Goal: Task Accomplishment & Management: Manage account settings

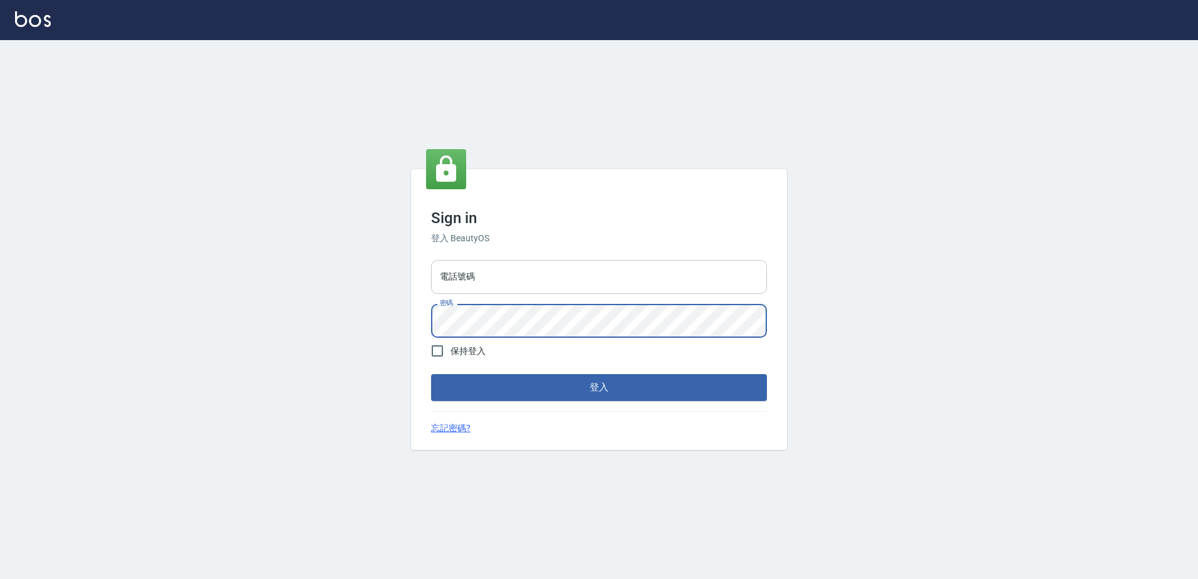
click at [506, 298] on div "電話號碼 電話號碼 密碼 密碼" at bounding box center [599, 299] width 346 height 88
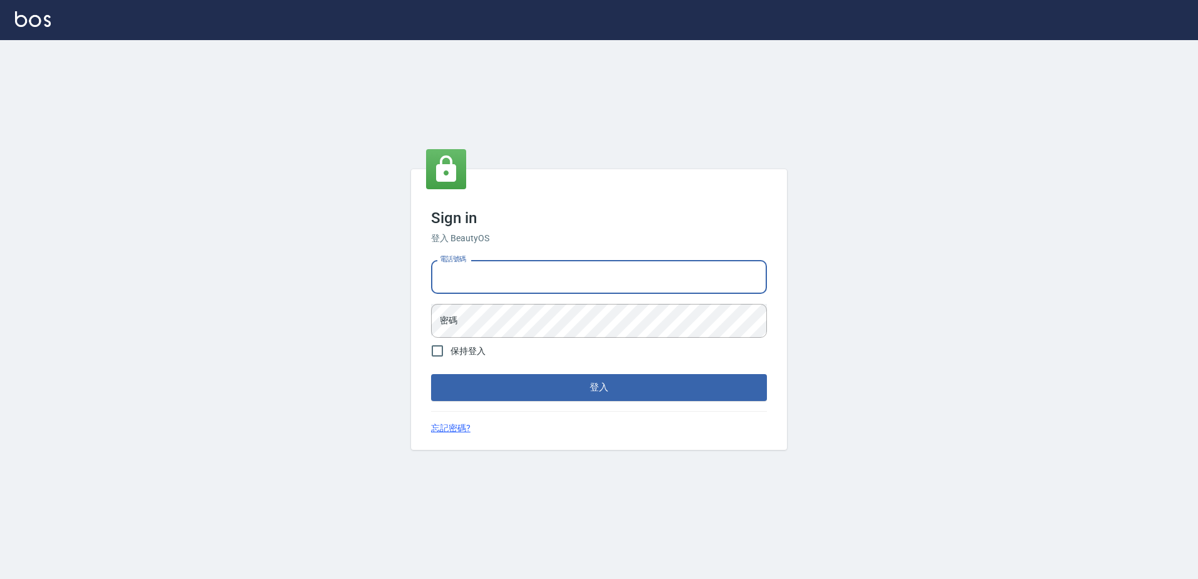
click at [506, 285] on input "電話號碼" at bounding box center [599, 277] width 336 height 34
type input "0426865599"
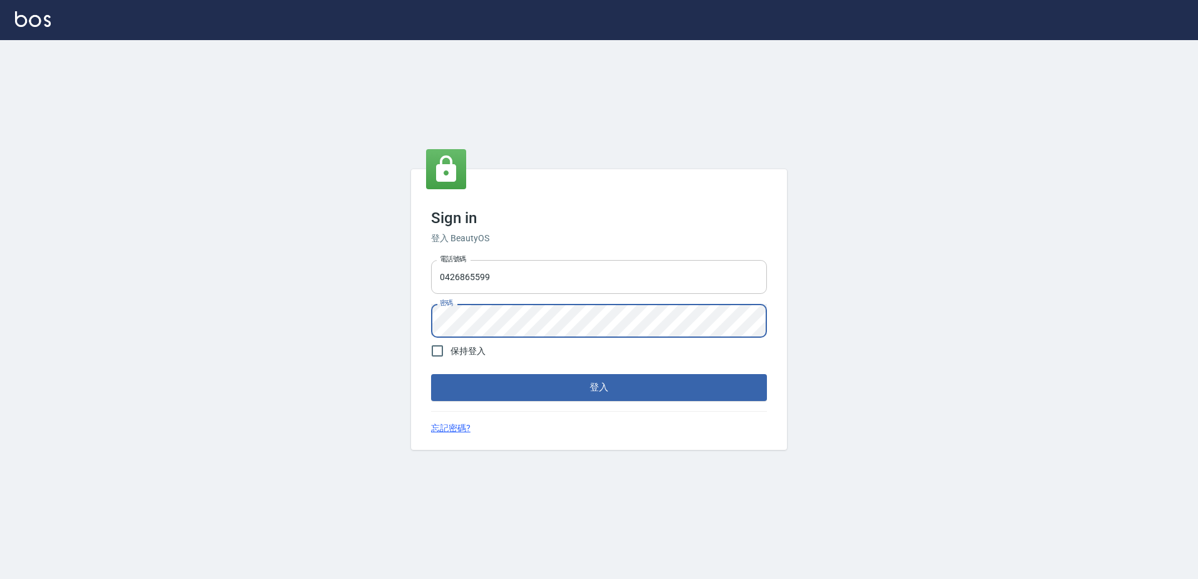
click at [431, 374] on button "登入" at bounding box center [599, 387] width 336 height 26
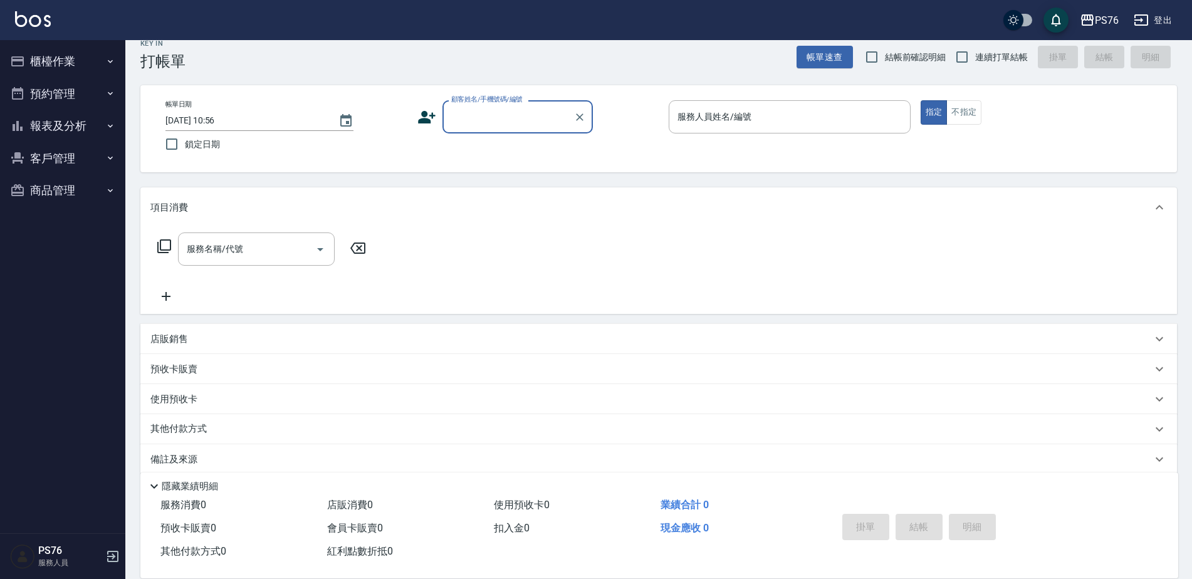
scroll to position [21, 0]
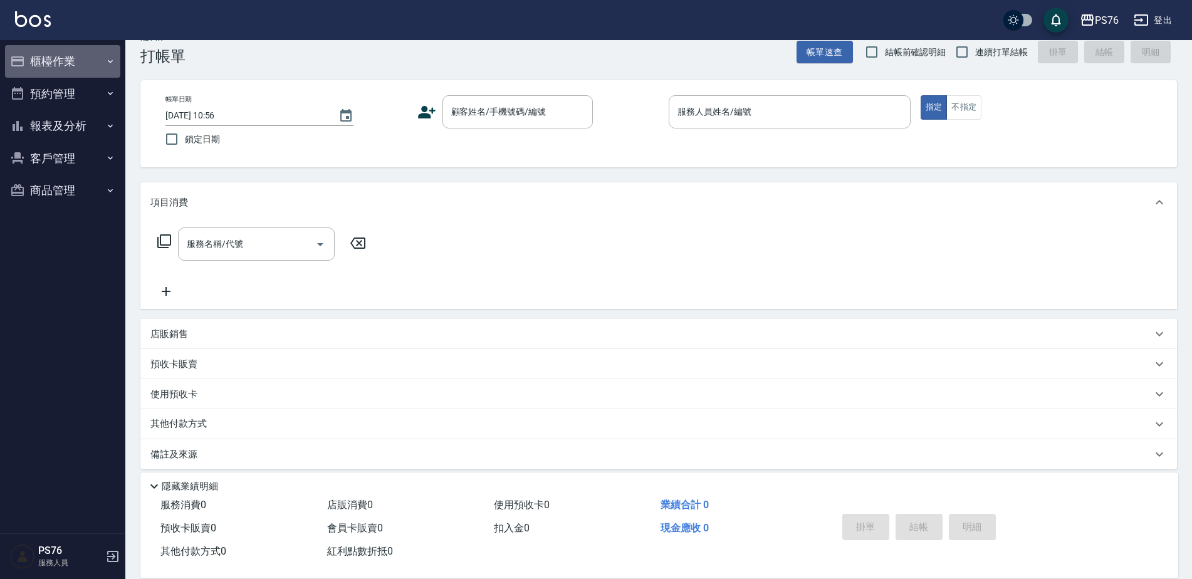
click at [96, 63] on button "櫃檯作業" at bounding box center [62, 61] width 115 height 33
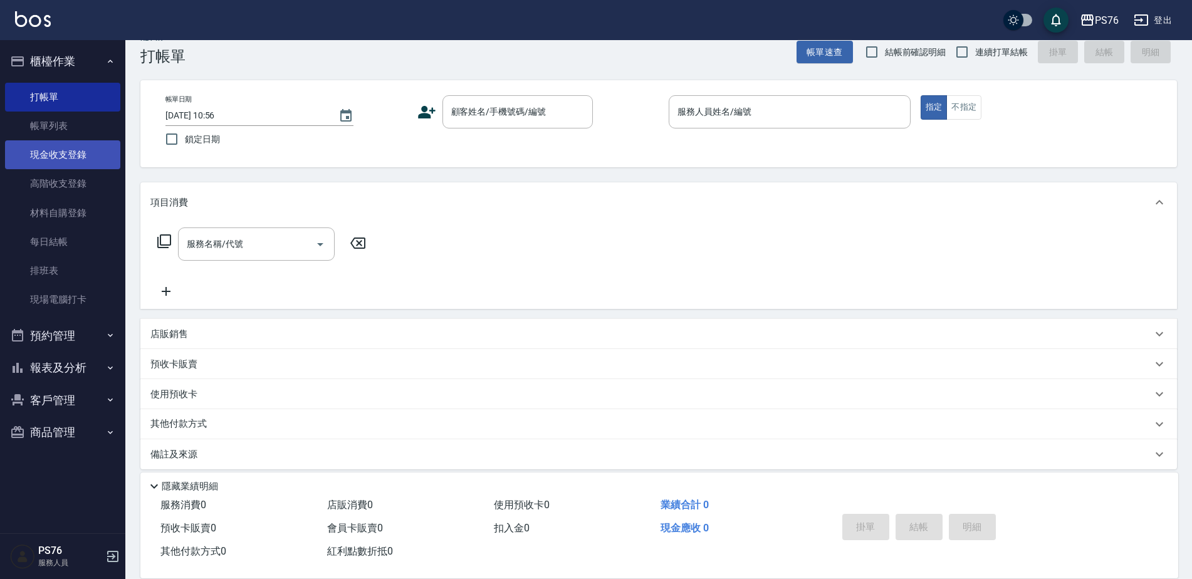
click at [71, 162] on link "現金收支登錄" at bounding box center [62, 154] width 115 height 29
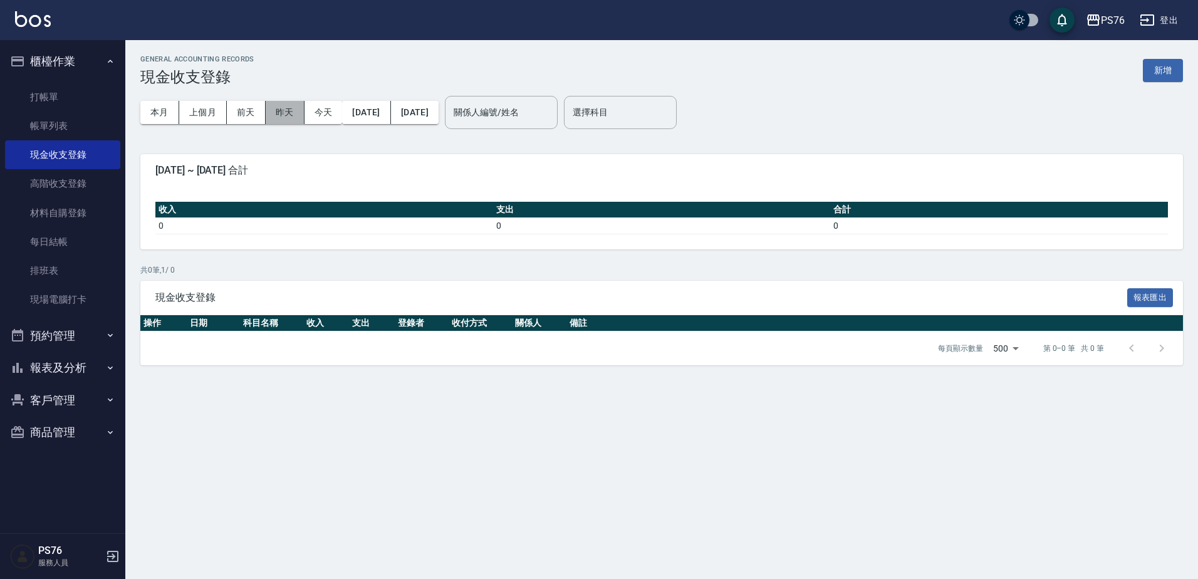
click at [276, 112] on button "昨天" at bounding box center [285, 112] width 39 height 23
click at [71, 96] on link "打帳單" at bounding box center [62, 97] width 115 height 29
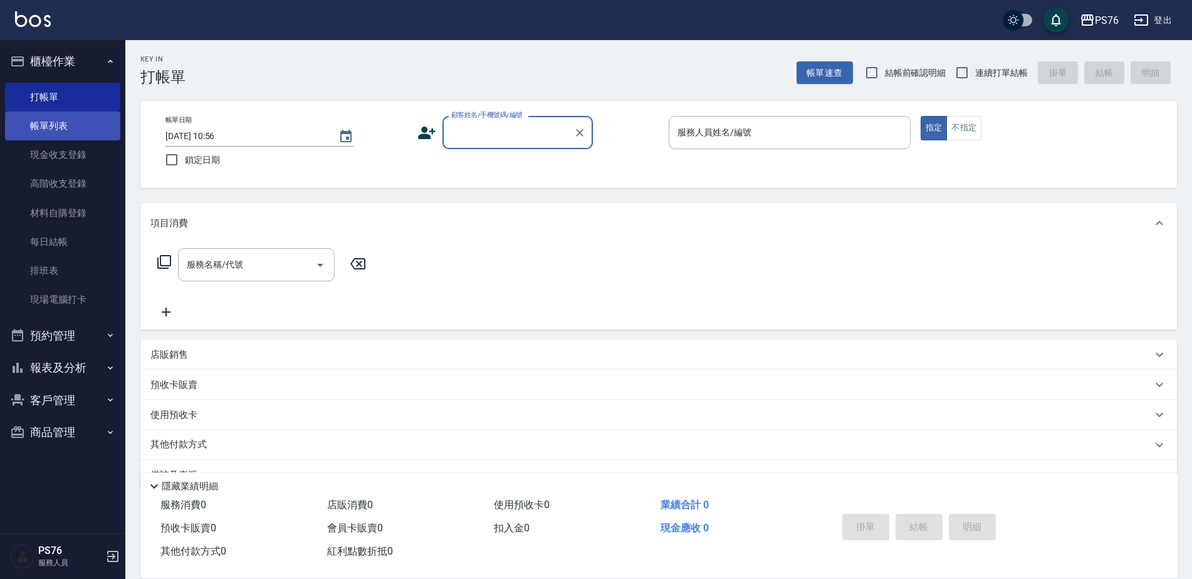
click at [68, 123] on link "帳單列表" at bounding box center [62, 126] width 115 height 29
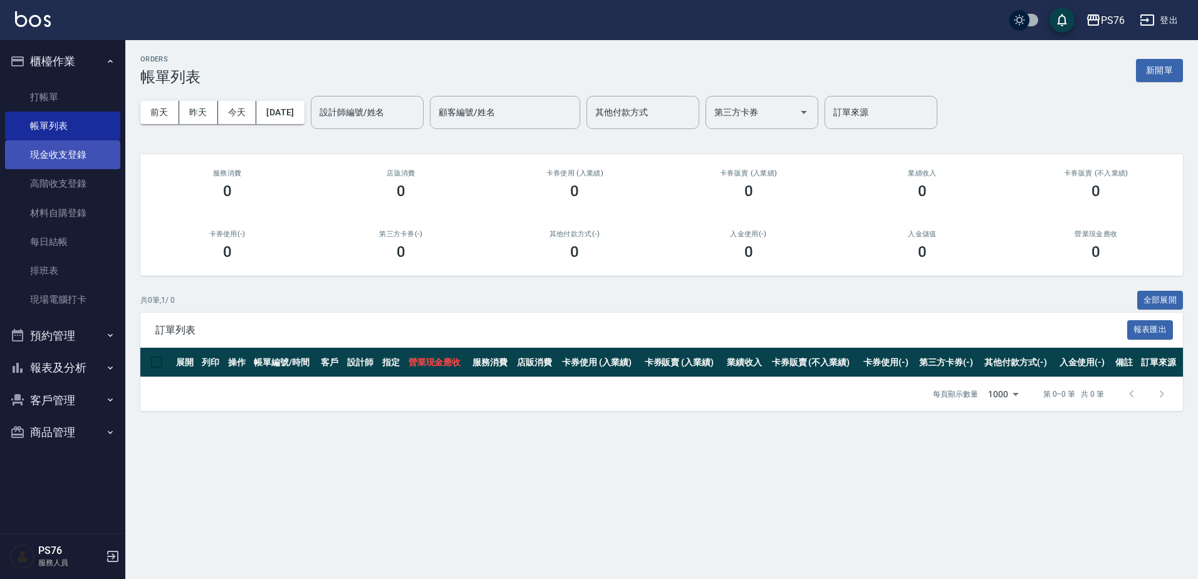
click at [81, 164] on link "現金收支登錄" at bounding box center [62, 154] width 115 height 29
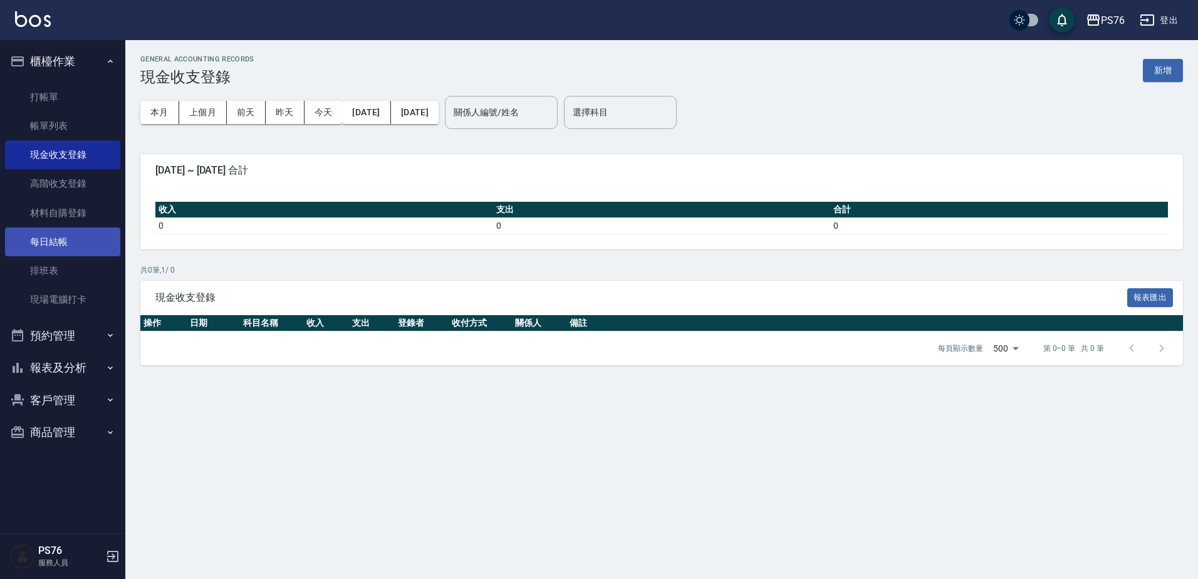
click at [76, 234] on link "每日結帳" at bounding box center [62, 241] width 115 height 29
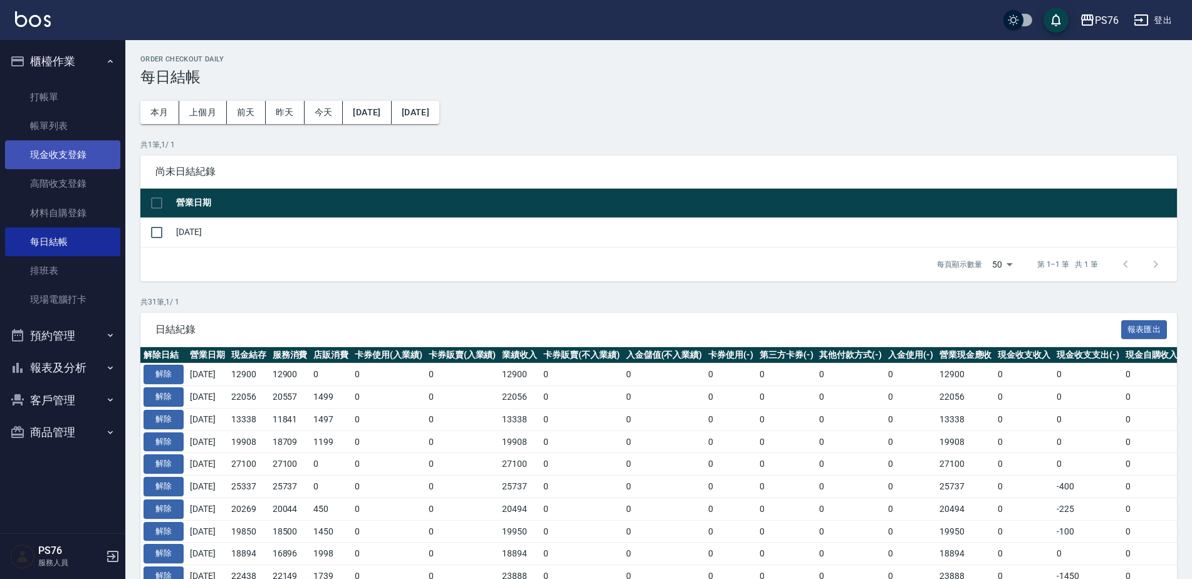
click at [82, 152] on link "現金收支登錄" at bounding box center [62, 154] width 115 height 29
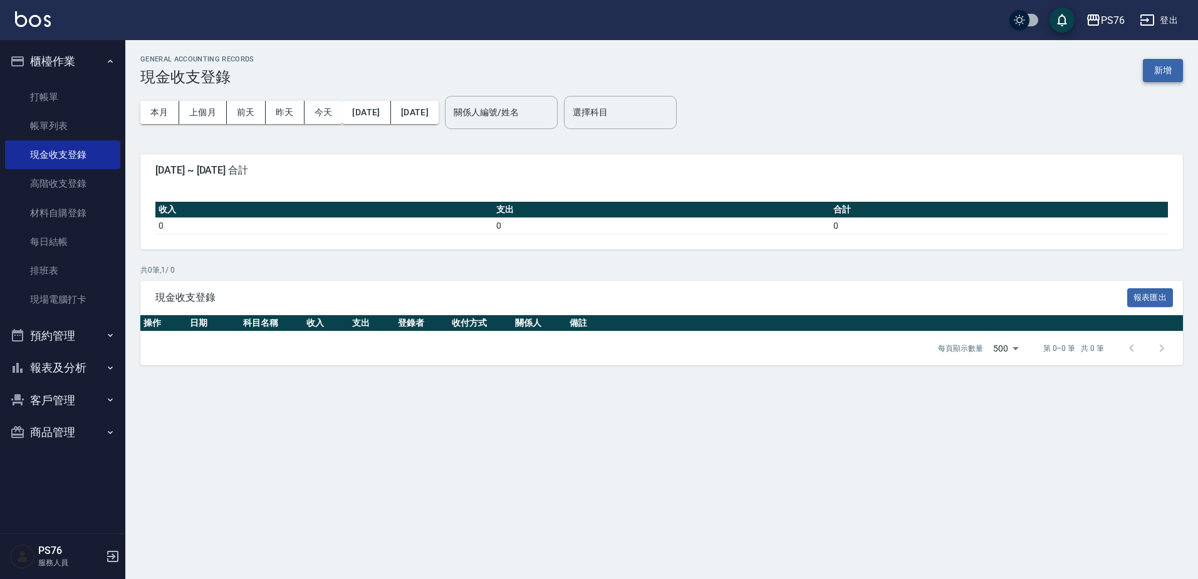
click at [1163, 76] on button "新增" at bounding box center [1163, 70] width 40 height 23
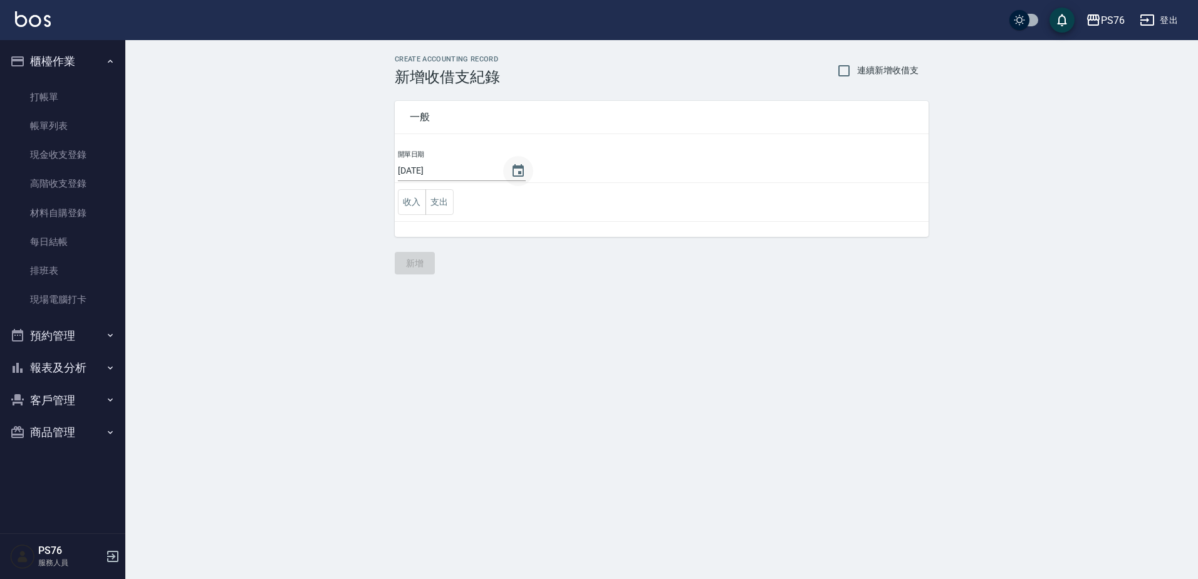
click at [514, 177] on icon "Choose date, selected date is 2025-09-04" at bounding box center [518, 171] width 15 height 15
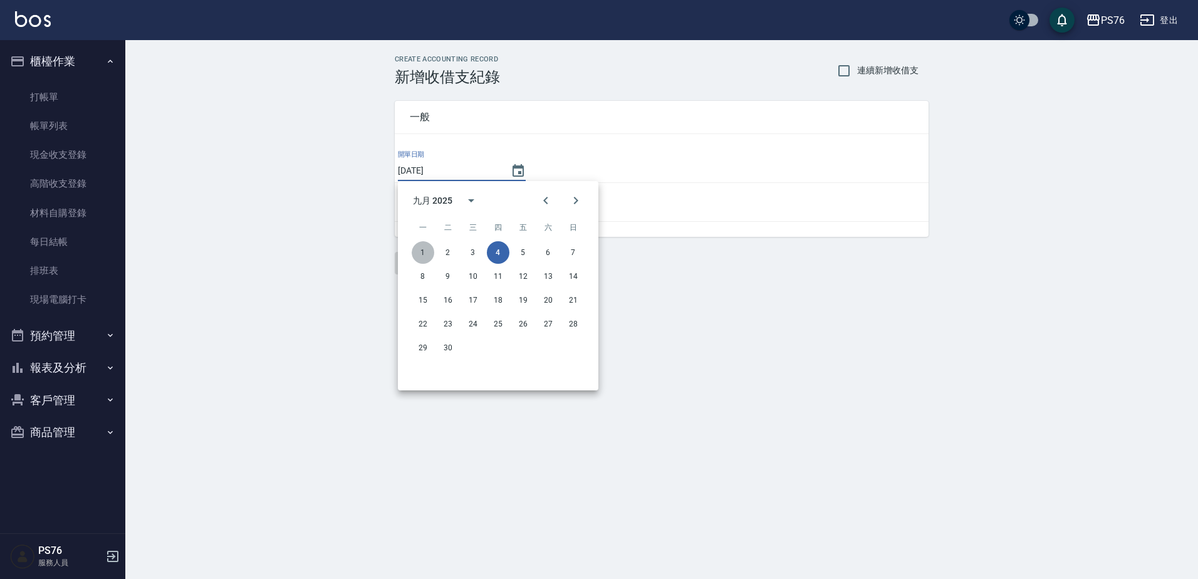
click at [427, 252] on button "1" at bounding box center [423, 252] width 23 height 23
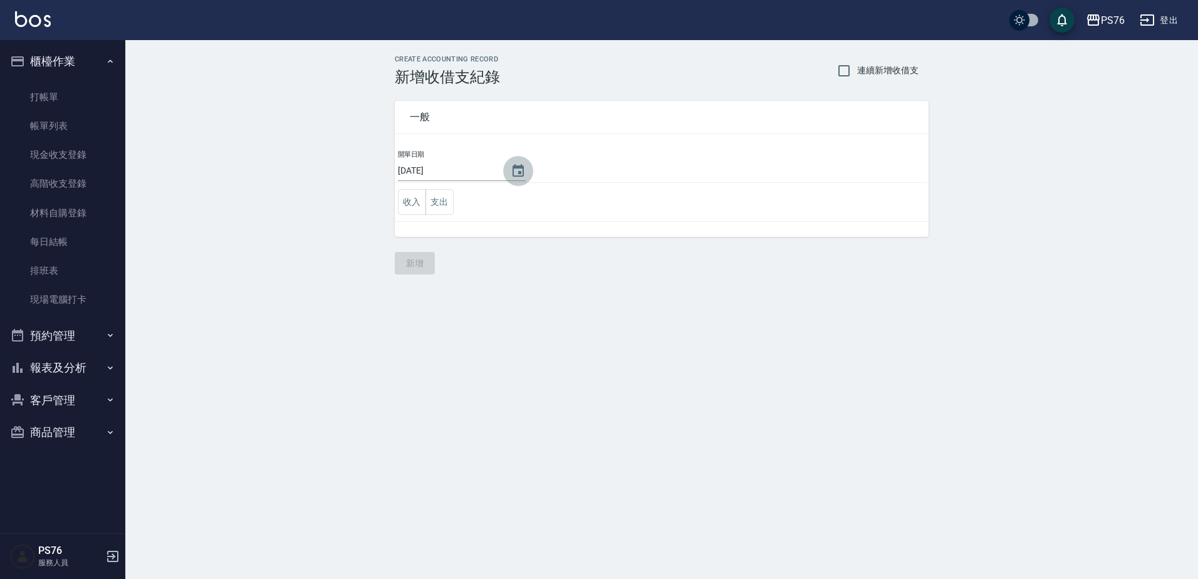
click at [513, 170] on icon "Choose date, selected date is 2025-09-01" at bounding box center [518, 171] width 15 height 15
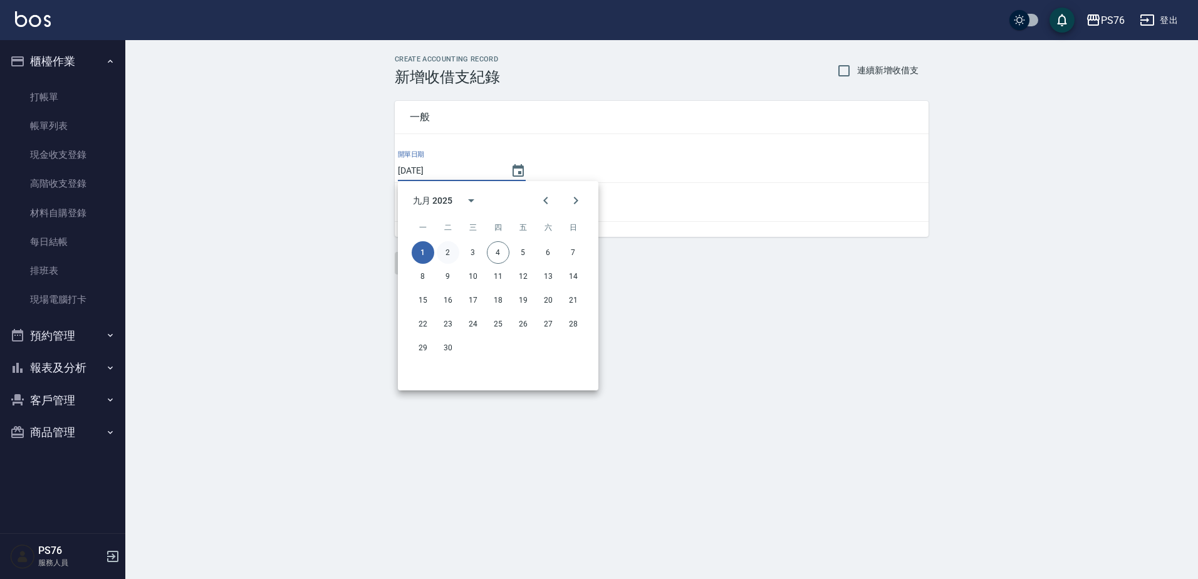
click at [448, 250] on button "2" at bounding box center [448, 252] width 23 height 23
type input "[DATE]"
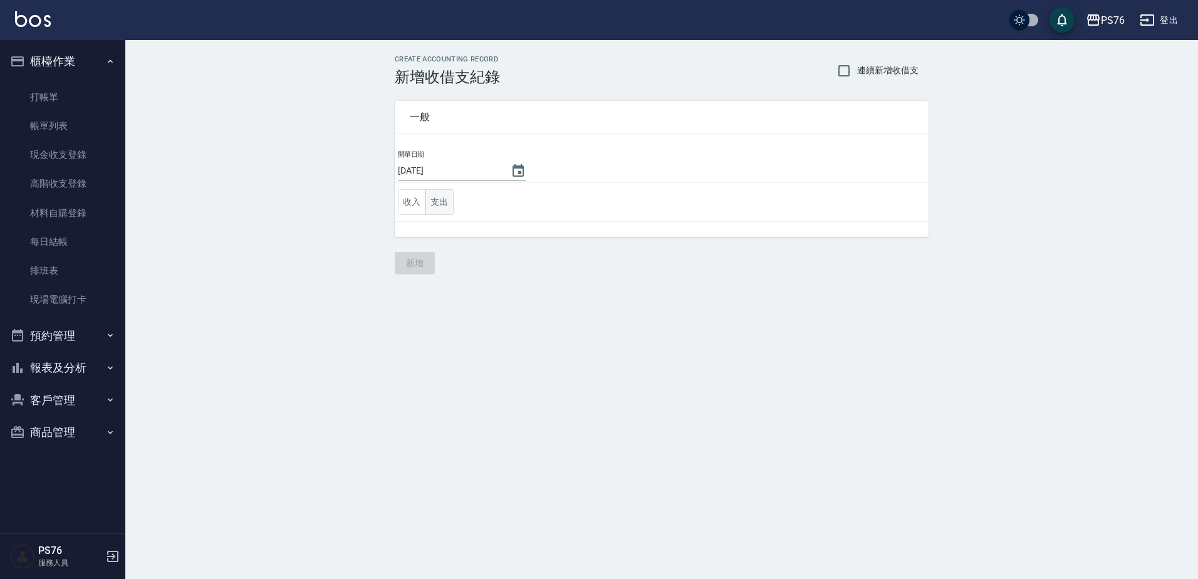
click at [441, 204] on button "支出" at bounding box center [439, 202] width 28 height 26
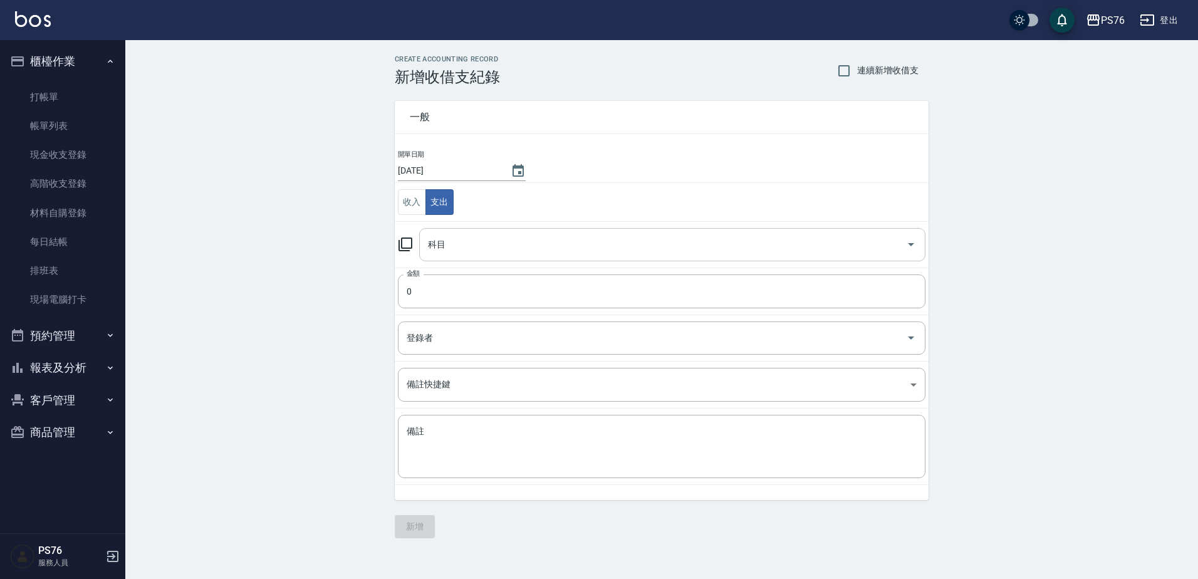
click at [455, 248] on input "科目" at bounding box center [663, 245] width 476 height 22
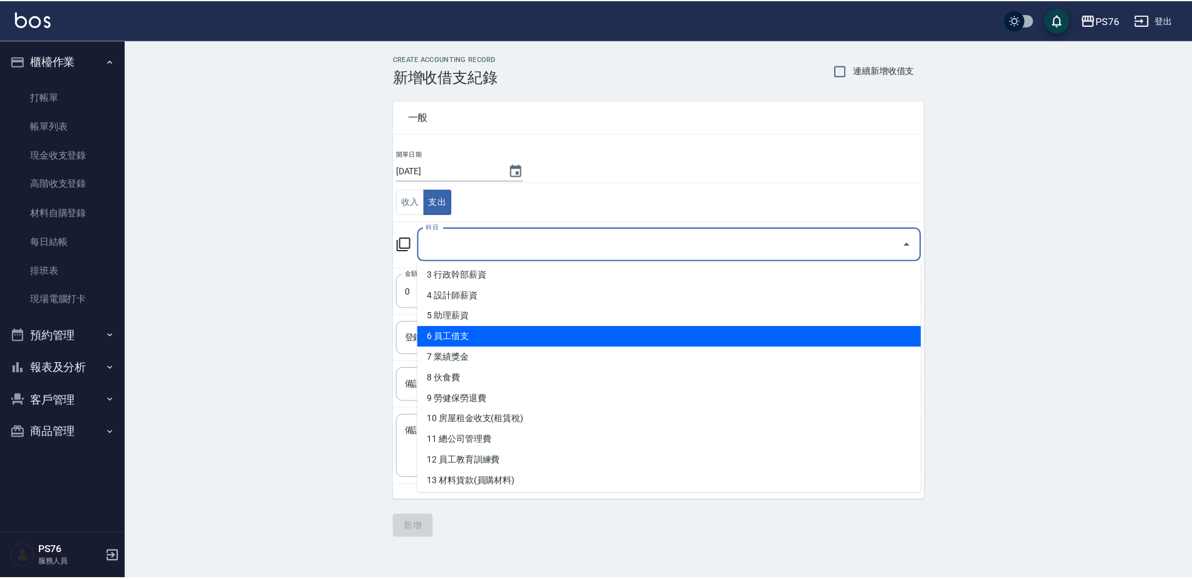
scroll to position [63, 0]
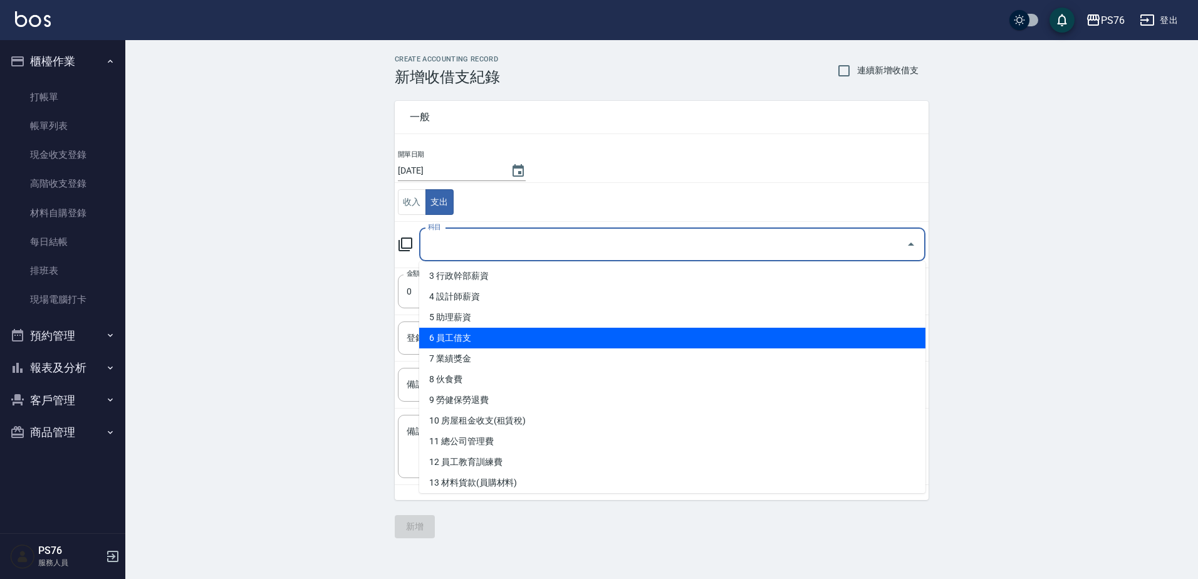
click at [489, 339] on li "6 員工借支" at bounding box center [672, 338] width 506 height 21
type input "6 員工借支"
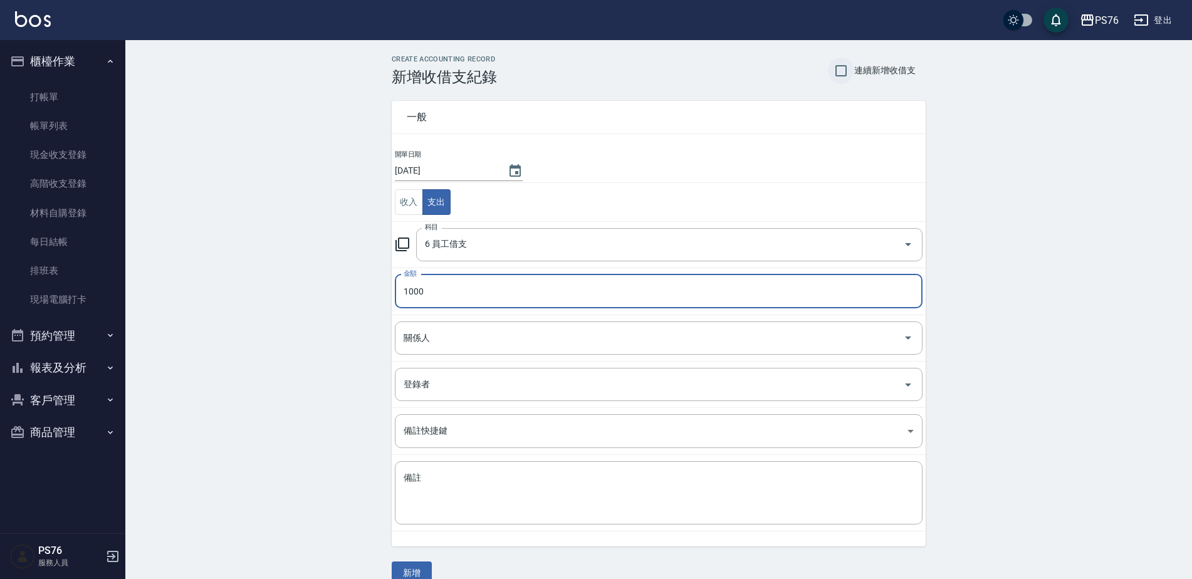
type input "1000"
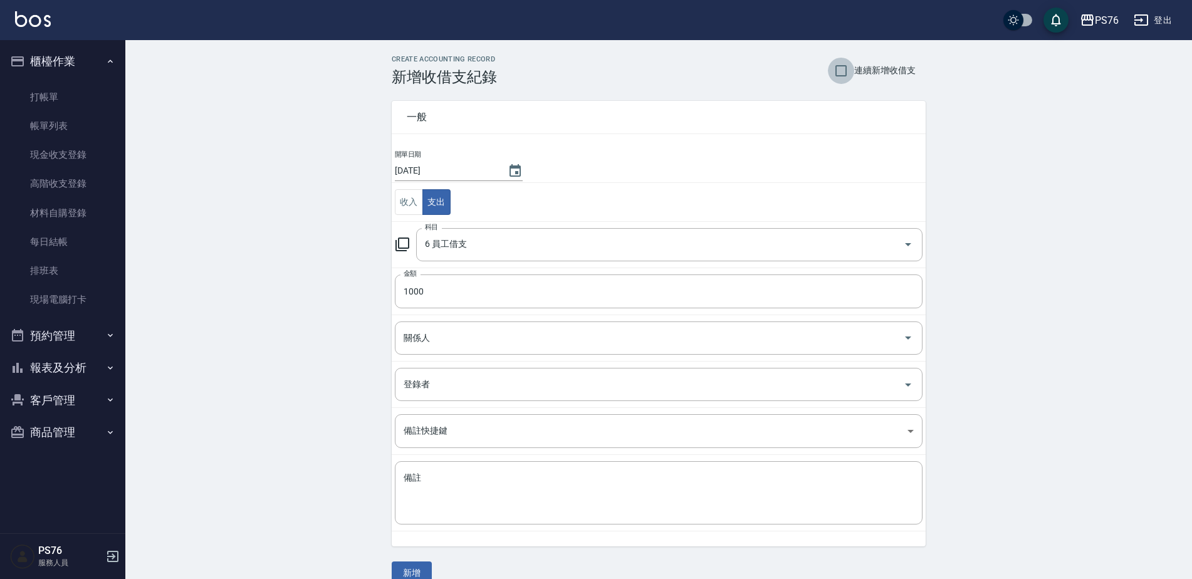
click at [840, 68] on input "連續新增收借支" at bounding box center [841, 71] width 26 height 26
checkbox input "true"
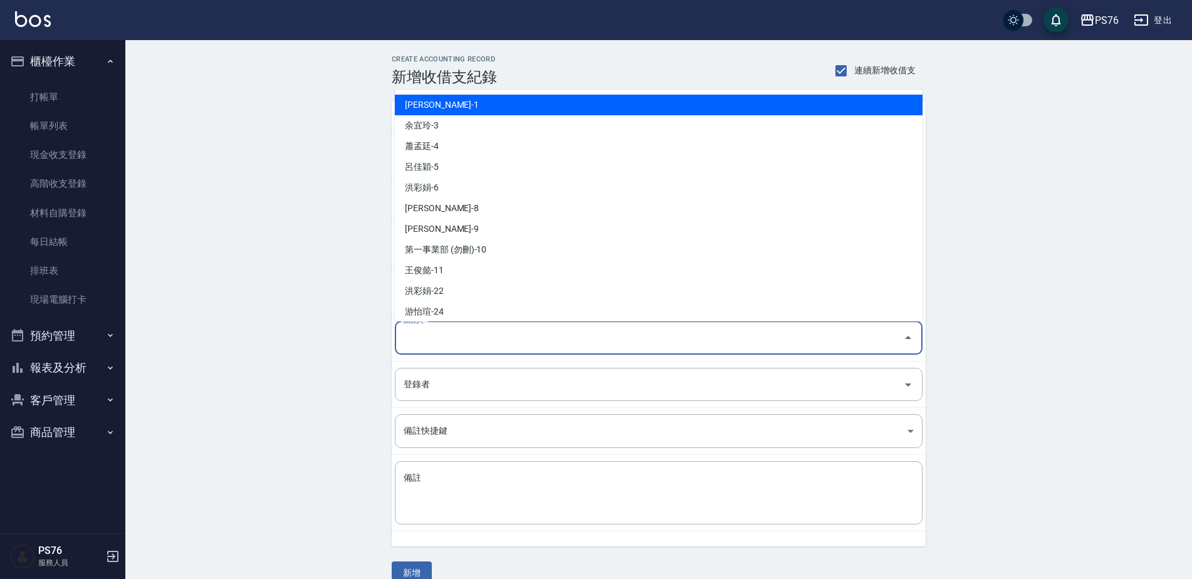
click at [451, 346] on input "關係人" at bounding box center [649, 338] width 498 height 22
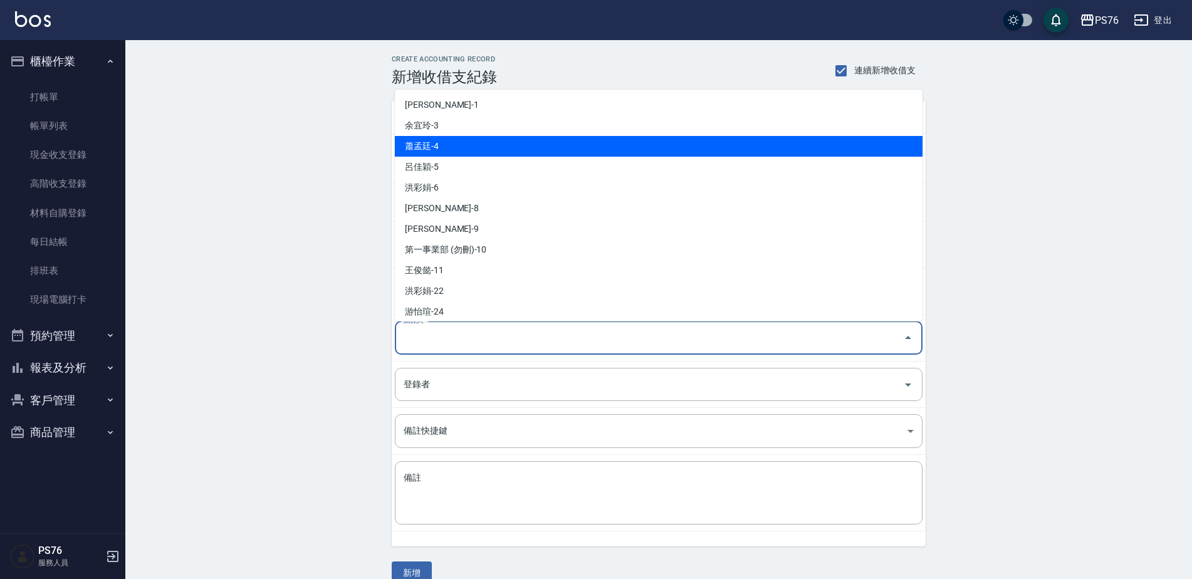
click at [457, 140] on li "蕭孟廷-4" at bounding box center [659, 146] width 528 height 21
type input "蕭孟廷-4"
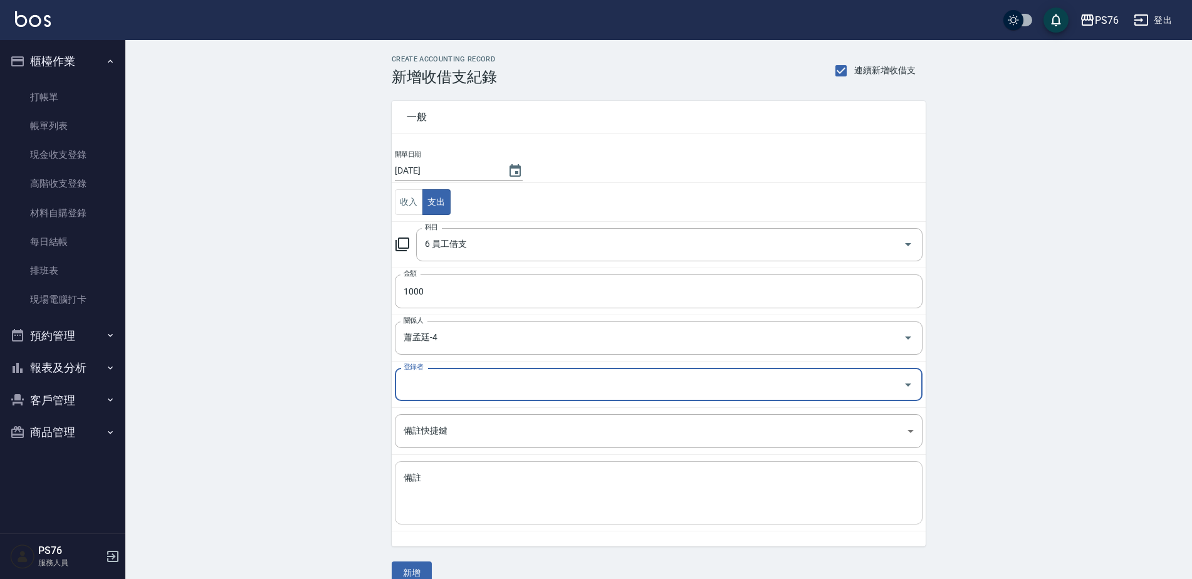
click at [443, 503] on textarea "備註" at bounding box center [659, 493] width 510 height 43
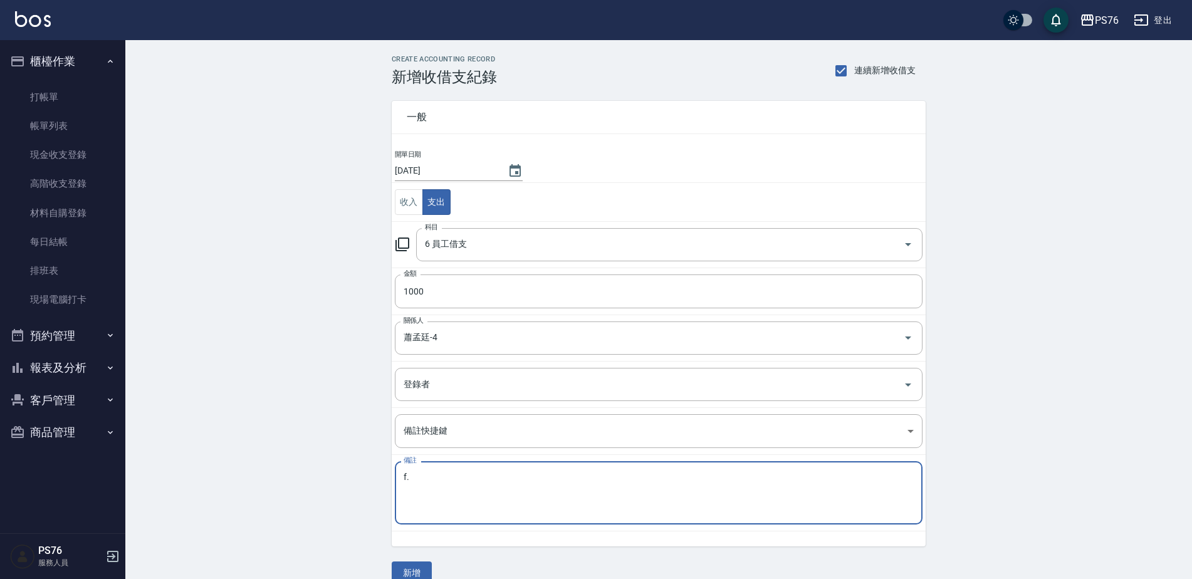
type textarea "f"
drag, startPoint x: 459, startPoint y: 483, endPoint x: 379, endPoint y: 489, distance: 80.5
click at [379, 489] on div "一般 開單日期 2025/09/02 收入 支出 科目 6 員工借支 科目 金額 1000 金額 關係人 蕭孟廷-4 關係人 登錄者 登錄者 備註快捷鍵 ​ …" at bounding box center [651, 316] width 549 height 461
type textarea "秋旅"
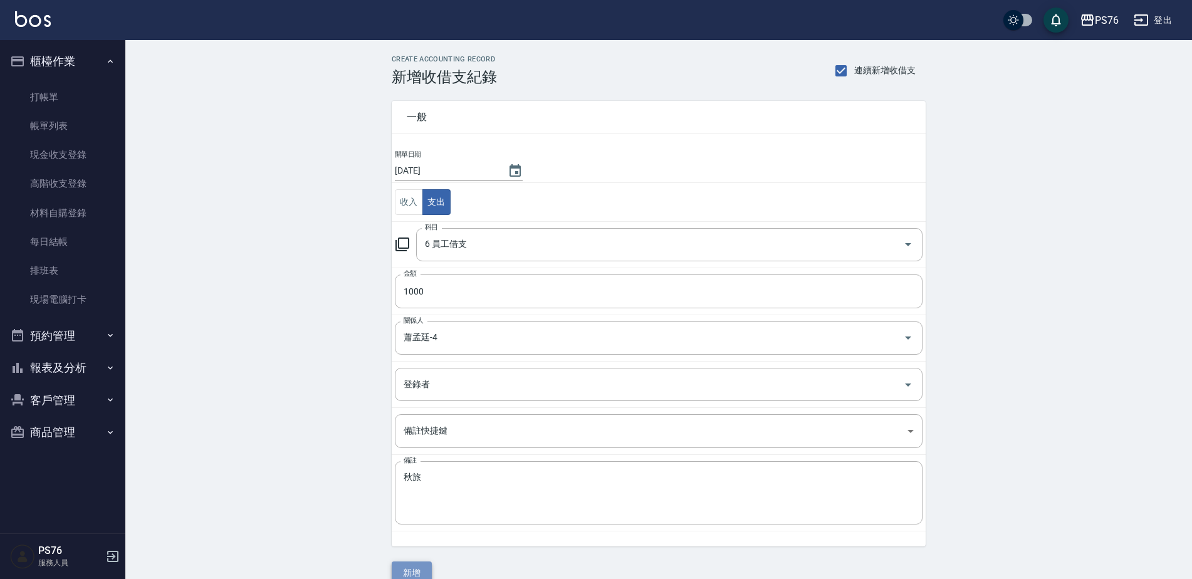
click at [420, 570] on button "新增" at bounding box center [412, 572] width 40 height 23
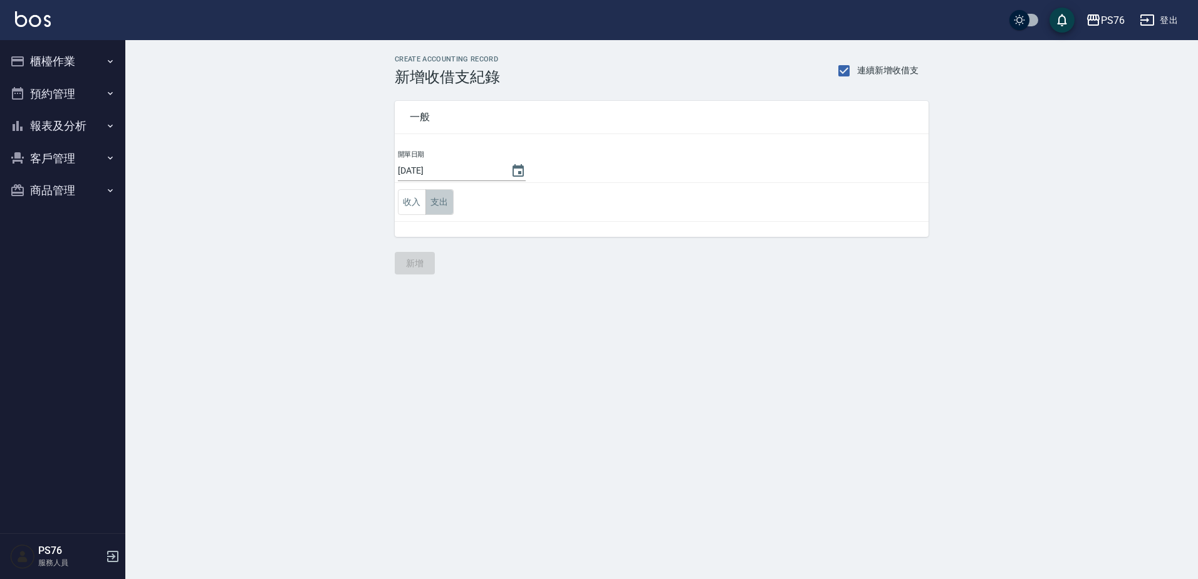
click at [442, 202] on button "支出" at bounding box center [439, 202] width 28 height 26
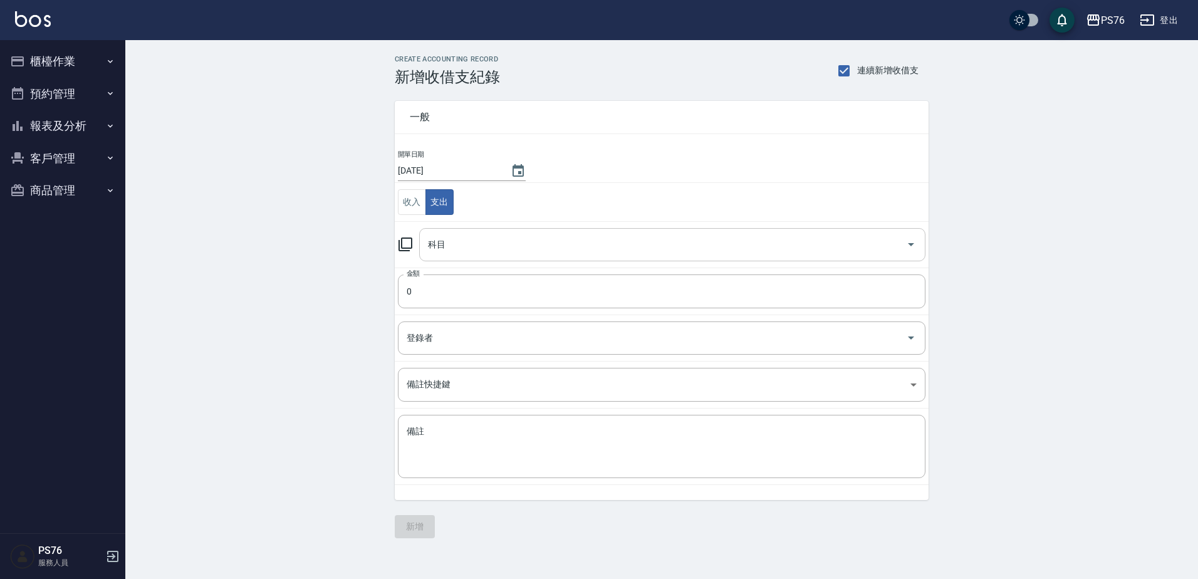
click at [472, 244] on input "科目" at bounding box center [663, 245] width 476 height 22
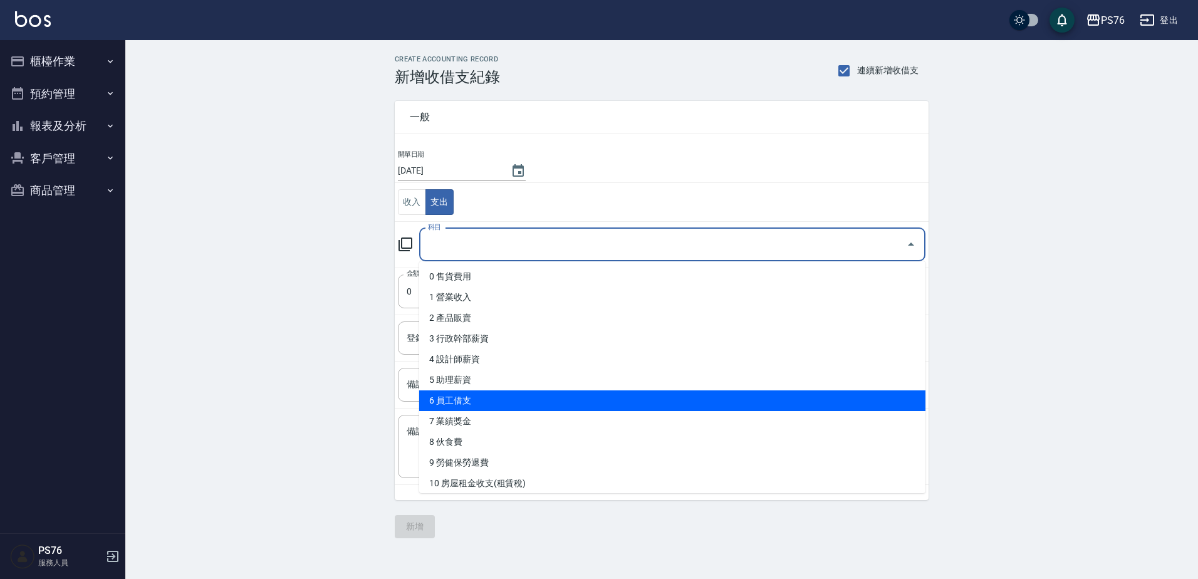
click at [485, 396] on li "6 員工借支" at bounding box center [672, 400] width 506 height 21
type input "6 員工借支"
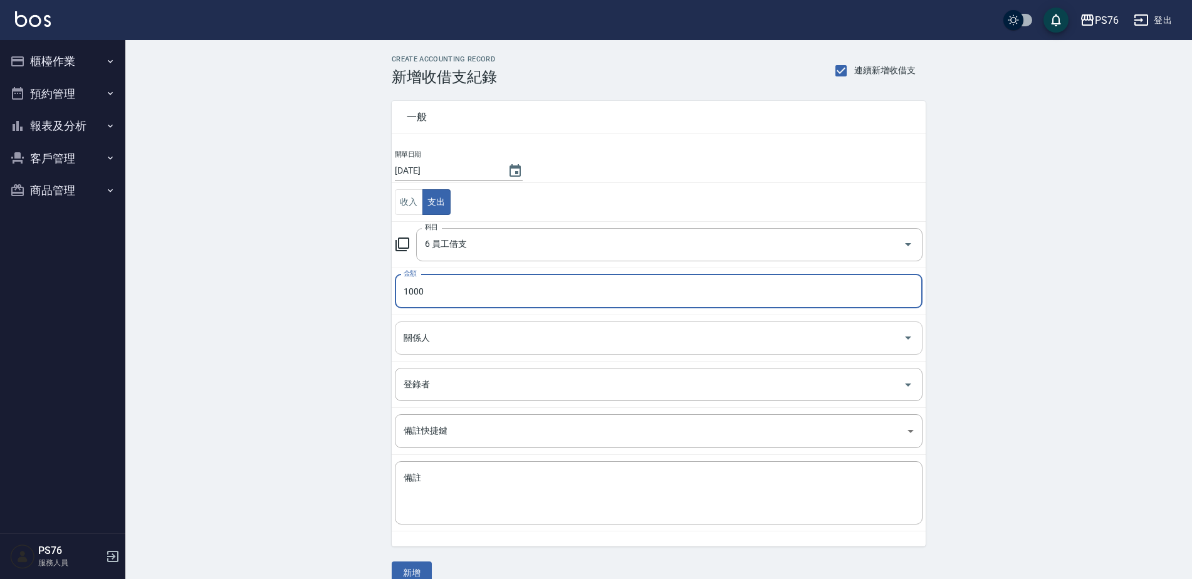
type input "1000"
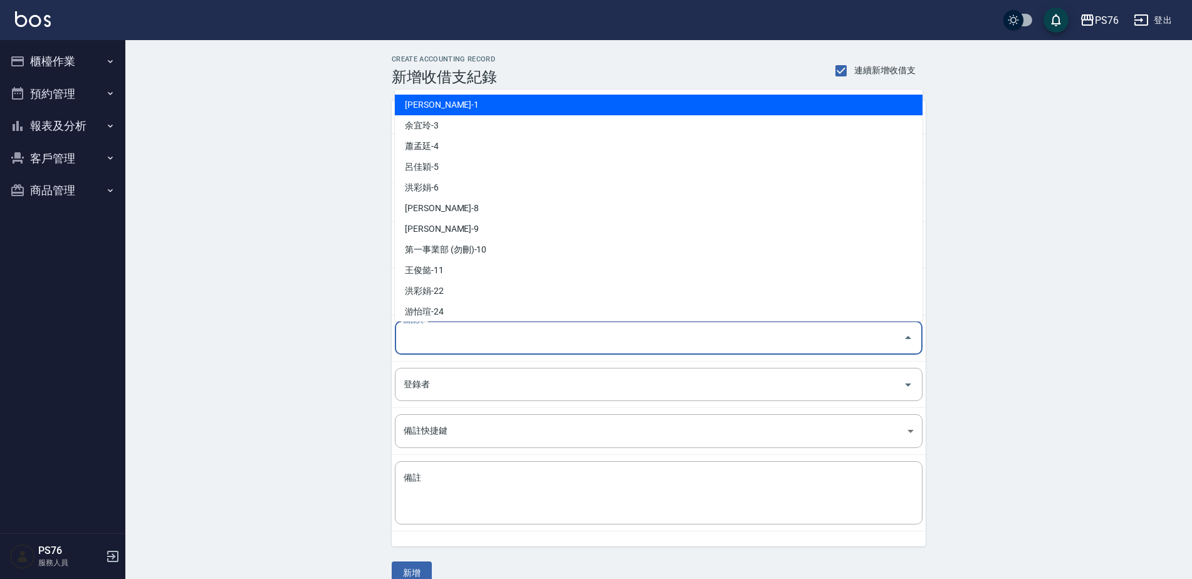
click at [469, 332] on input "關係人" at bounding box center [649, 338] width 498 height 22
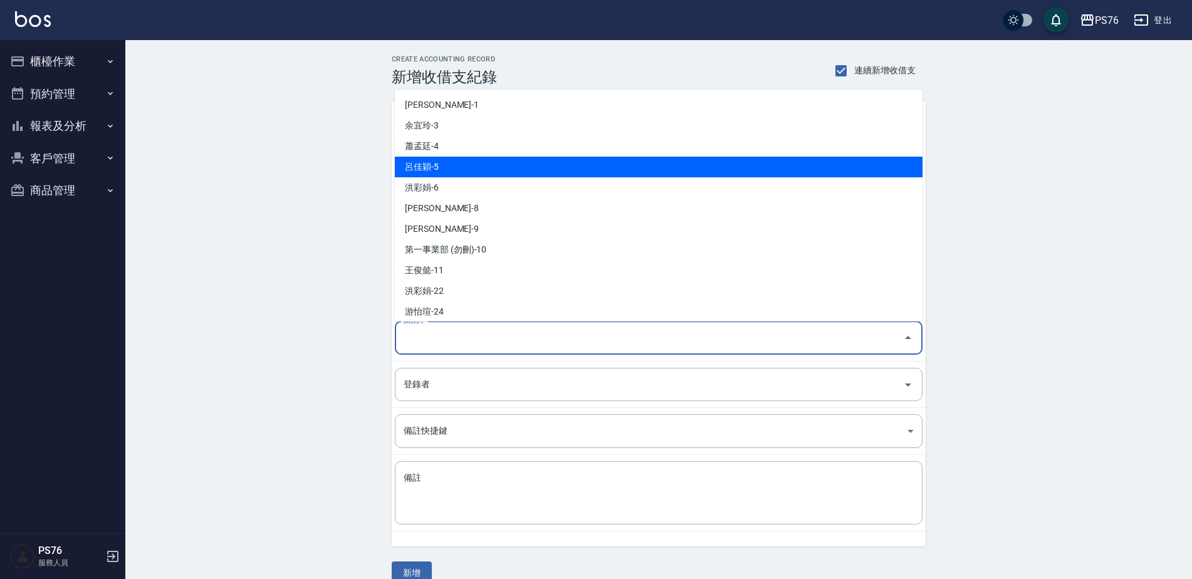
click at [455, 165] on li "呂佳穎-5" at bounding box center [659, 167] width 528 height 21
type input "呂佳穎-5"
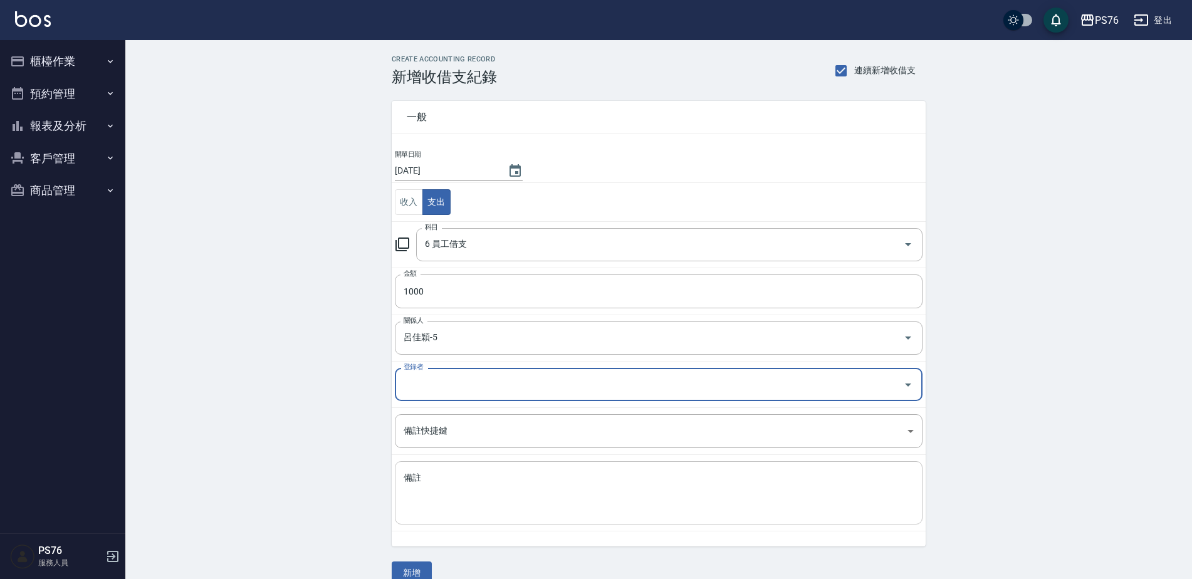
click at [479, 485] on textarea "備註" at bounding box center [659, 493] width 510 height 43
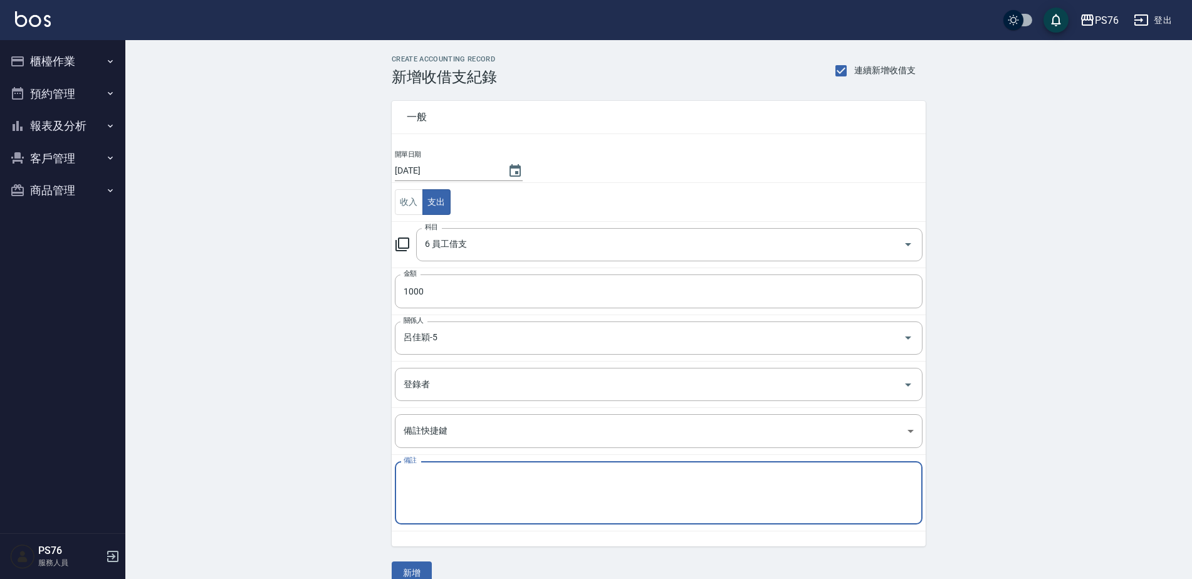
paste textarea "秋旅"
type textarea "秋旅"
click at [404, 576] on button "新增" at bounding box center [412, 572] width 40 height 23
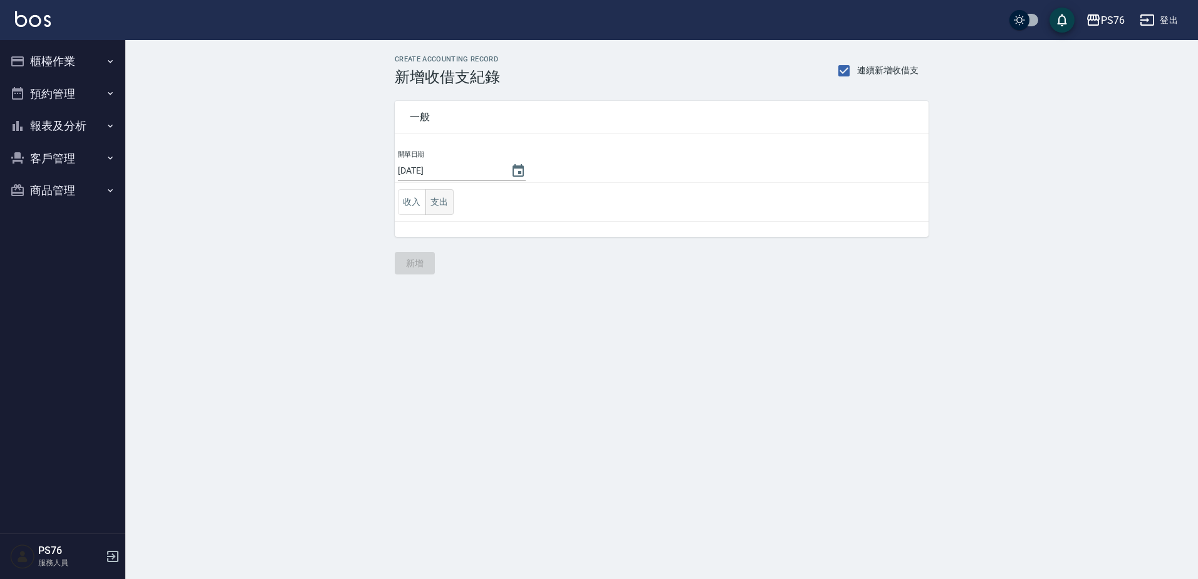
click at [449, 206] on button "支出" at bounding box center [439, 202] width 28 height 26
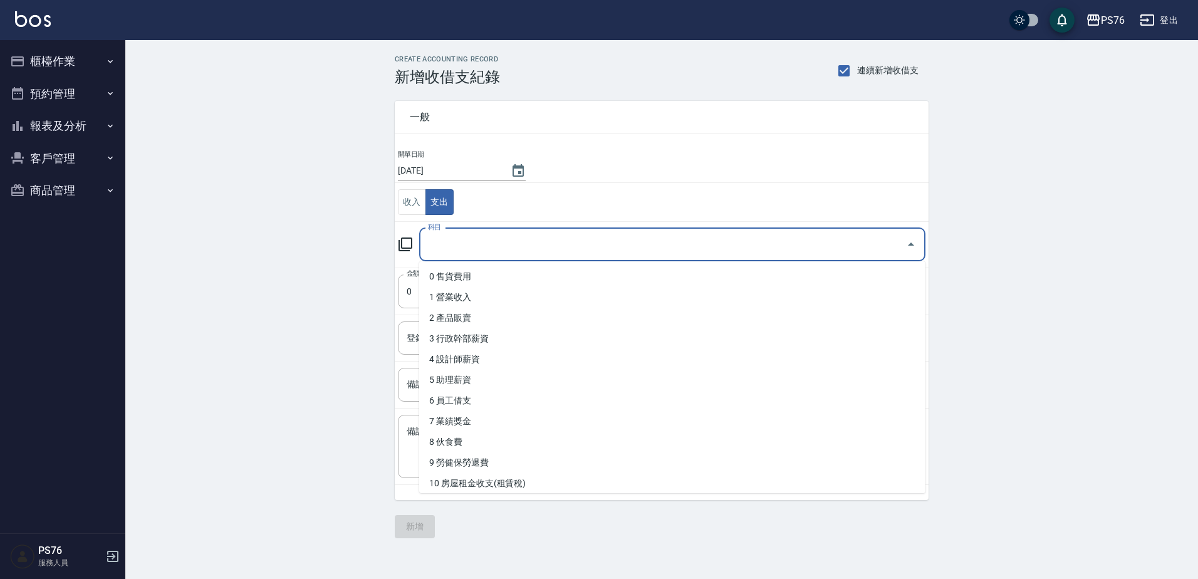
click at [468, 254] on input "科目" at bounding box center [663, 245] width 476 height 22
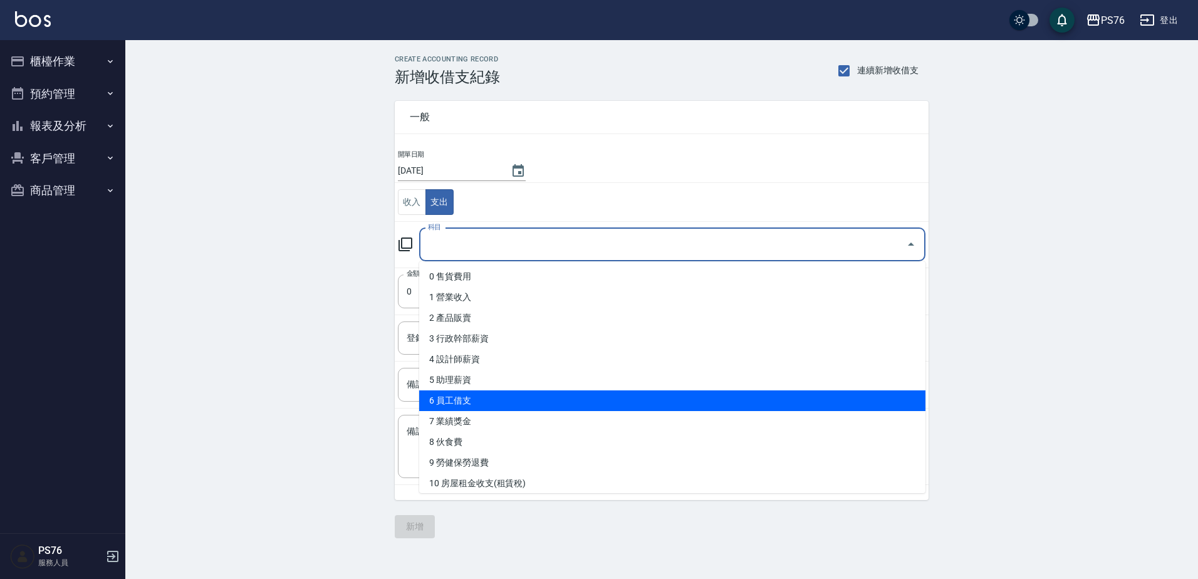
click at [478, 405] on li "6 員工借支" at bounding box center [672, 400] width 506 height 21
type input "6 員工借支"
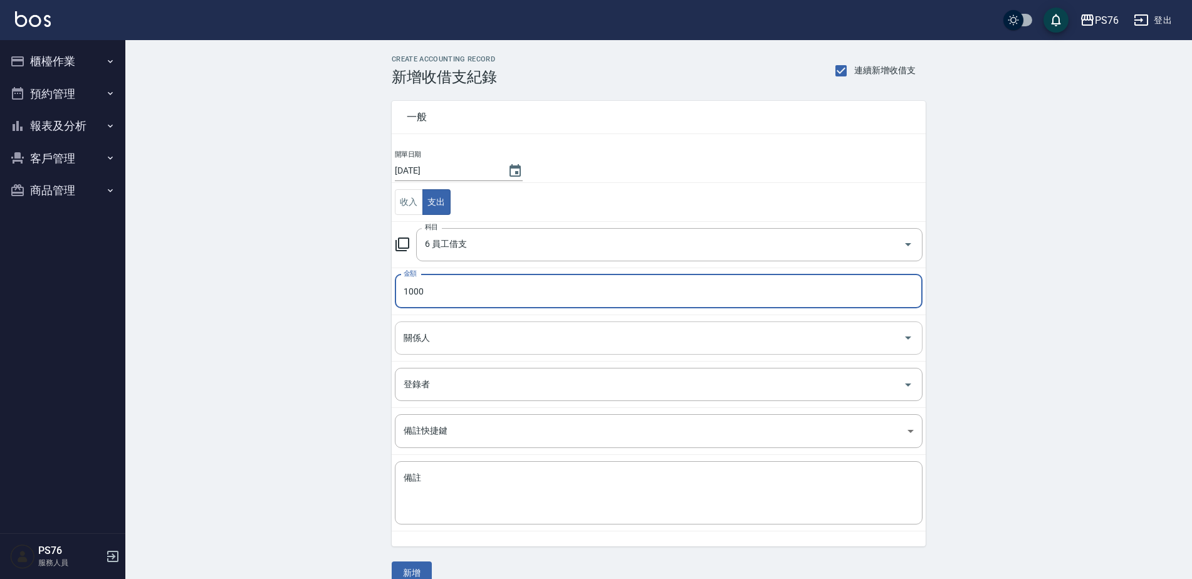
type input "1000"
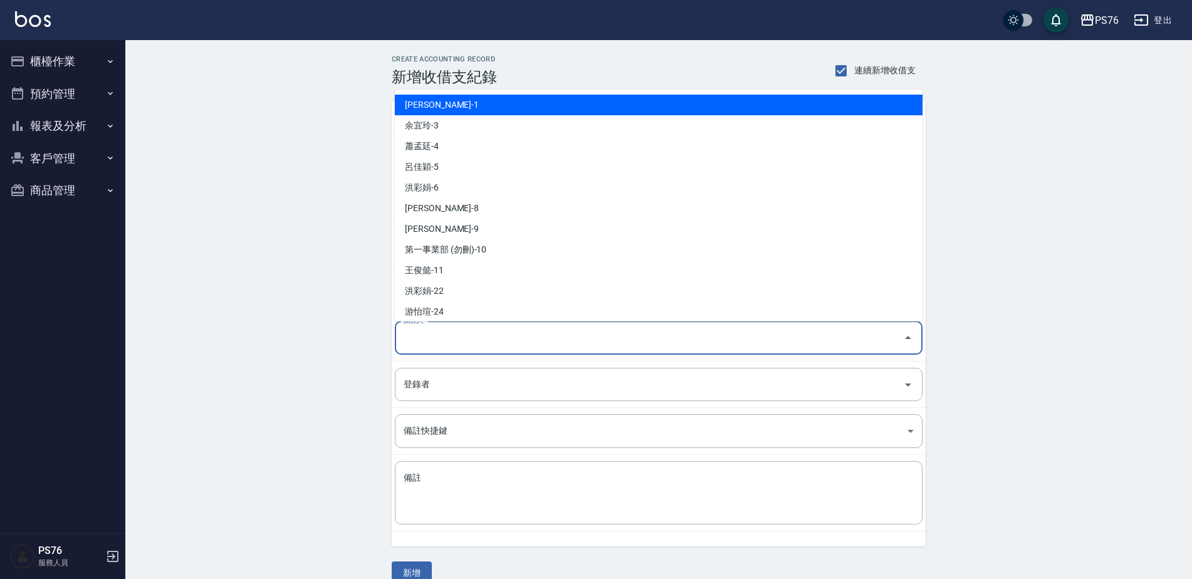
click at [454, 343] on input "關係人" at bounding box center [649, 338] width 498 height 22
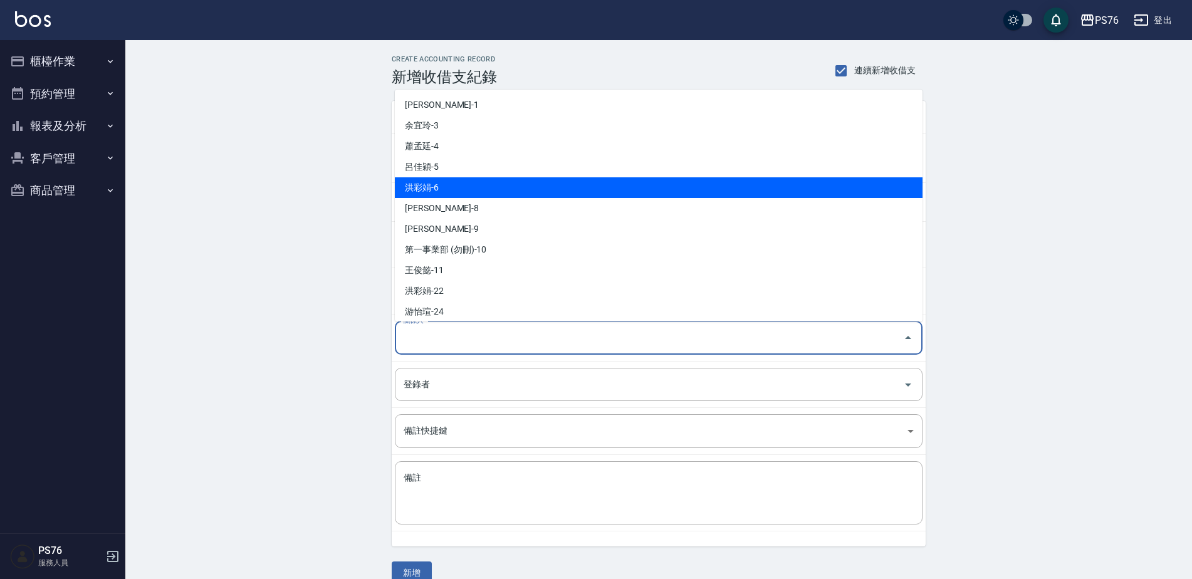
click at [465, 186] on li "洪彩娟-6" at bounding box center [659, 187] width 528 height 21
type input "洪彩娟-6"
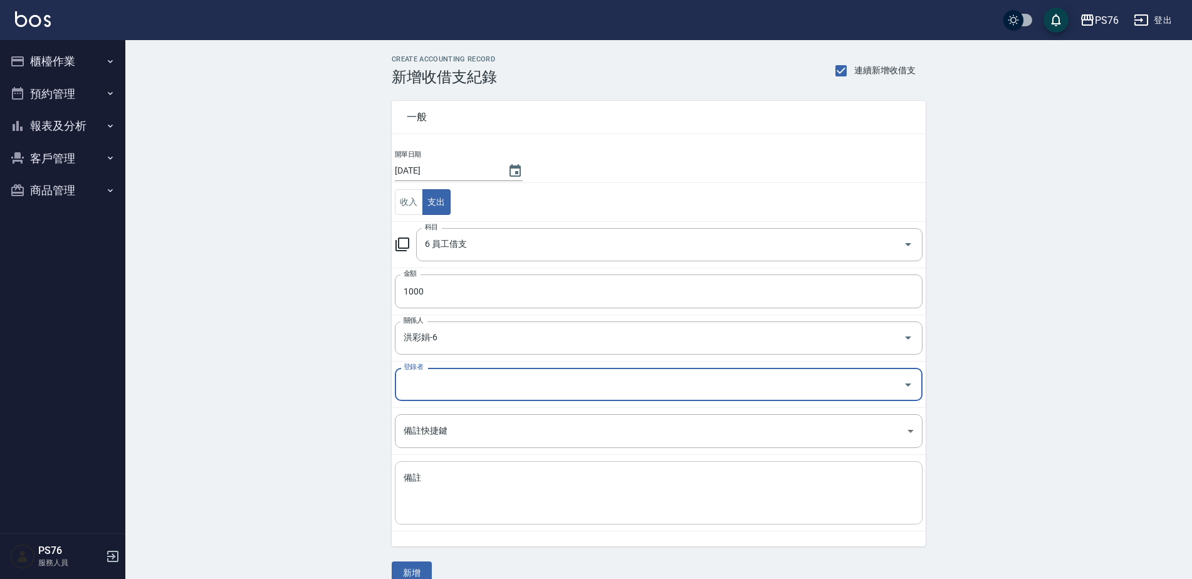
click at [466, 491] on textarea "備註" at bounding box center [659, 493] width 510 height 43
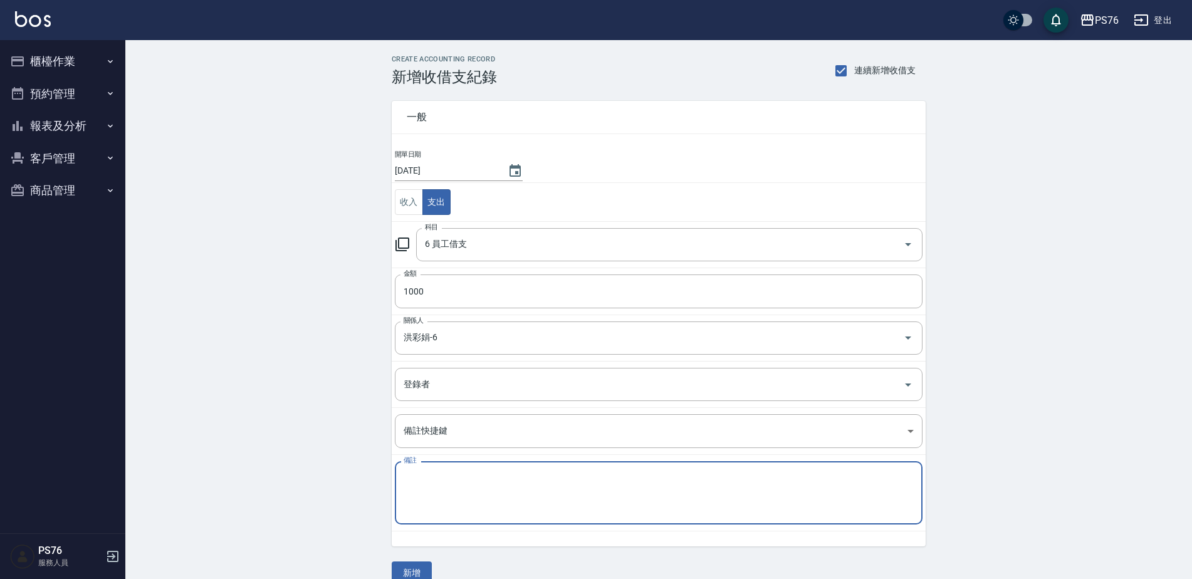
paste textarea "秋旅"
type textarea "秋旅"
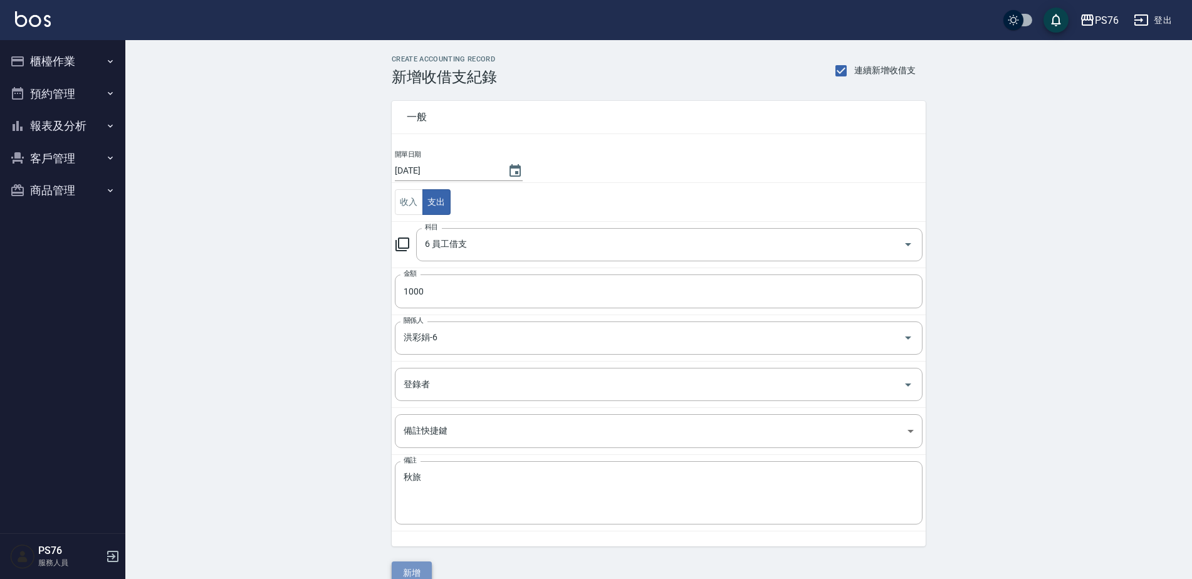
click at [420, 565] on button "新增" at bounding box center [412, 572] width 40 height 23
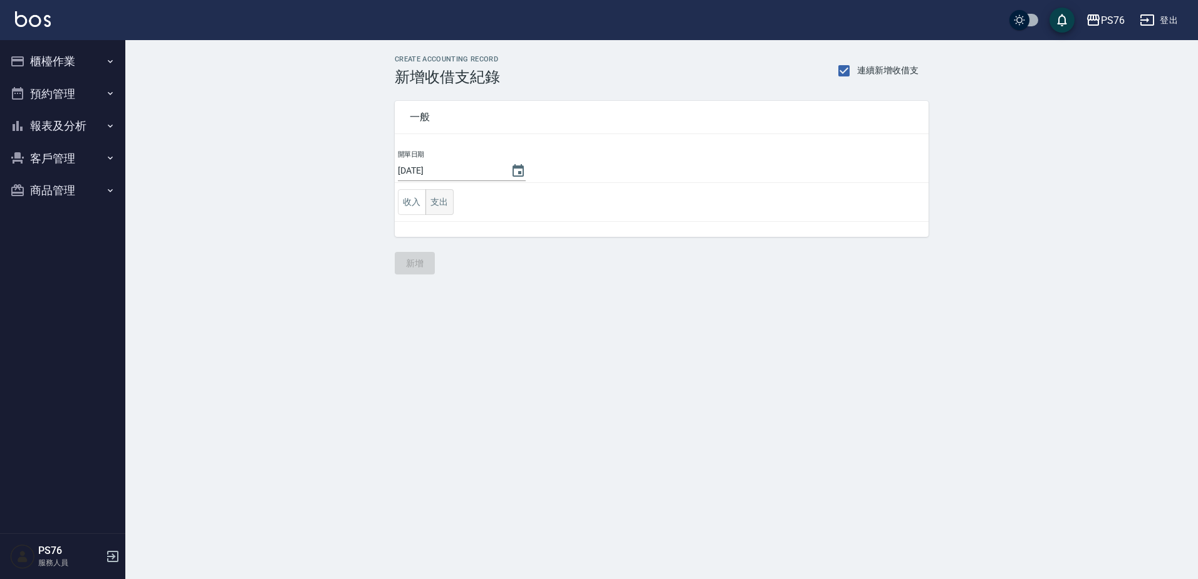
click at [446, 202] on button "支出" at bounding box center [439, 202] width 28 height 26
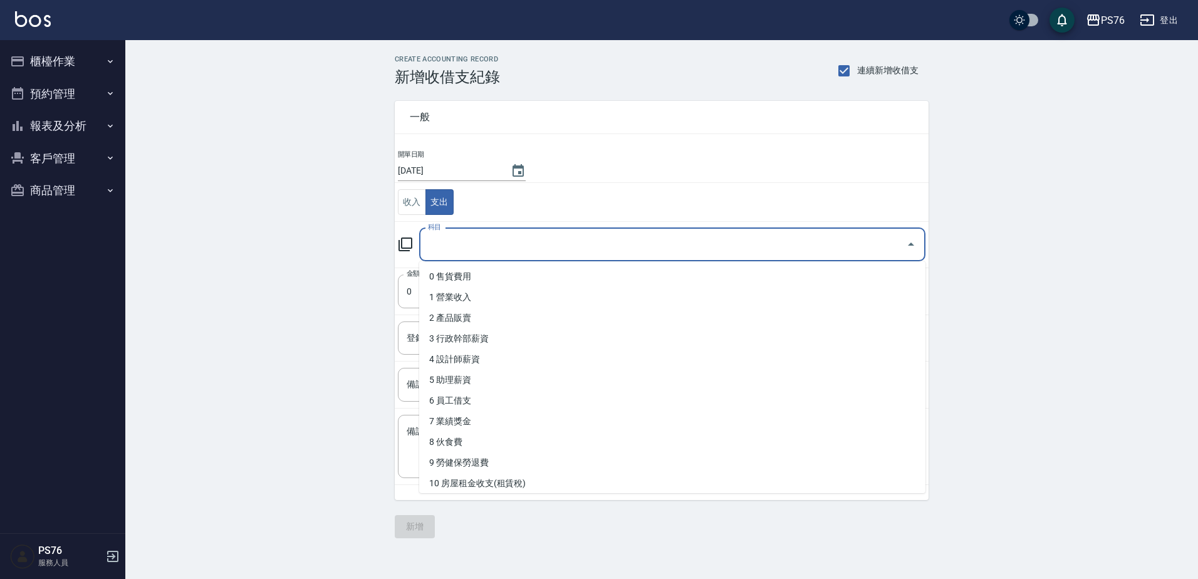
click at [465, 245] on input "科目" at bounding box center [663, 245] width 476 height 22
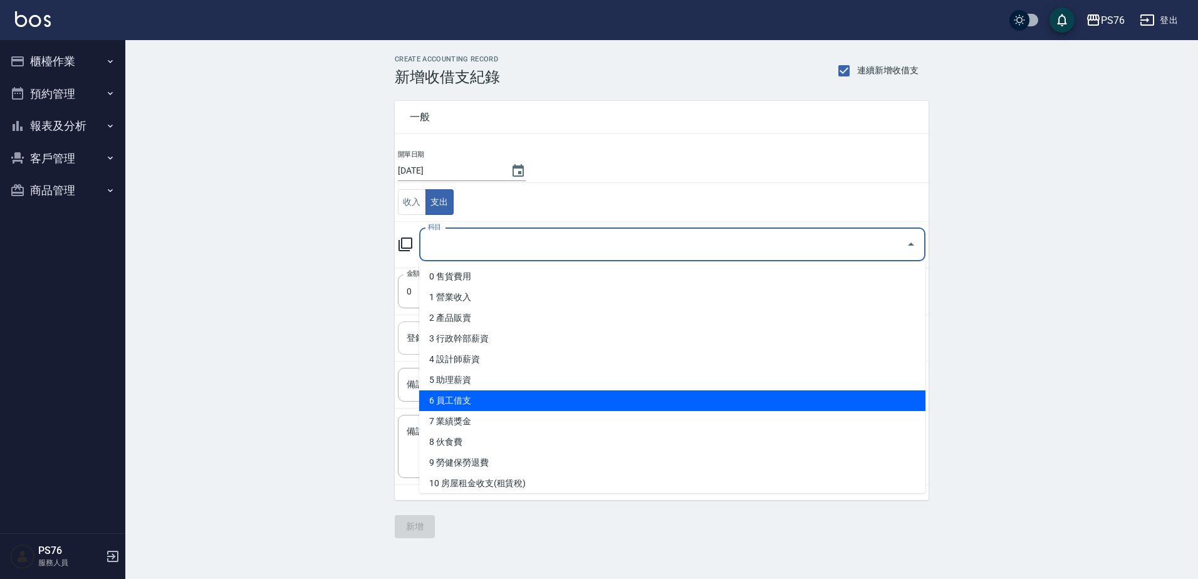
click at [491, 398] on li "6 員工借支" at bounding box center [672, 400] width 506 height 21
type input "6 員工借支"
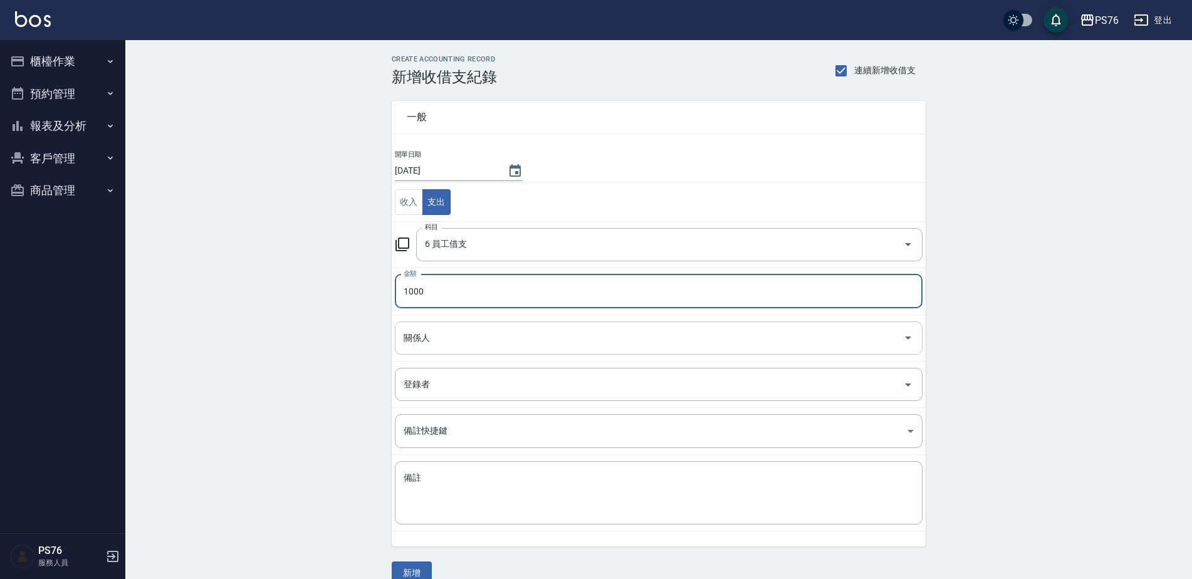
type input "1000"
click at [476, 342] on input "關係人" at bounding box center [649, 338] width 498 height 22
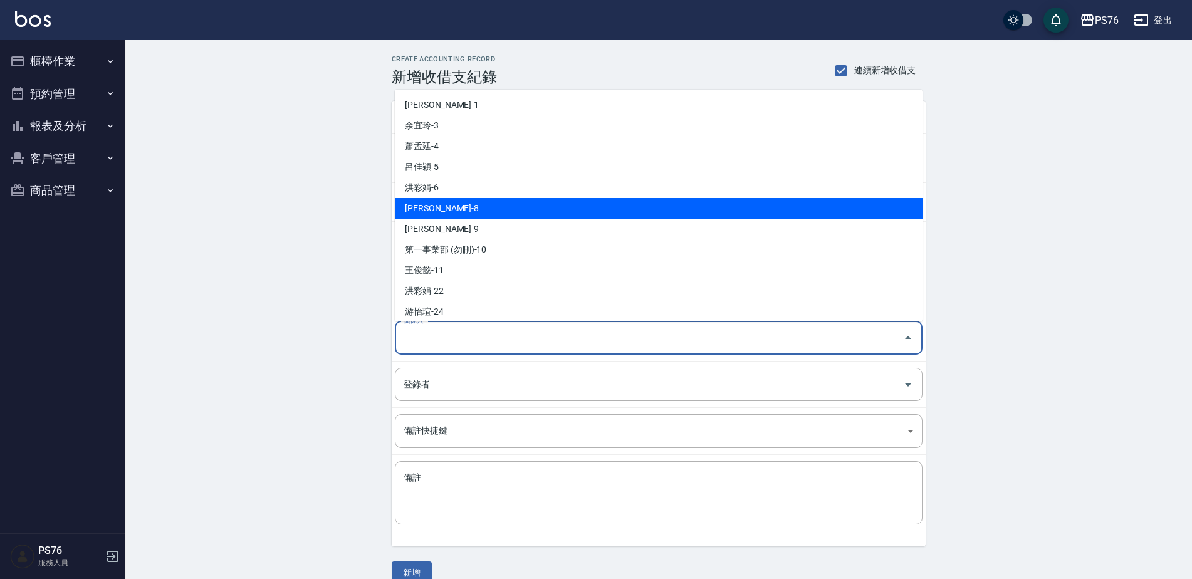
click at [441, 212] on li "[PERSON_NAME]-8" at bounding box center [659, 208] width 528 height 21
type input "[PERSON_NAME]-8"
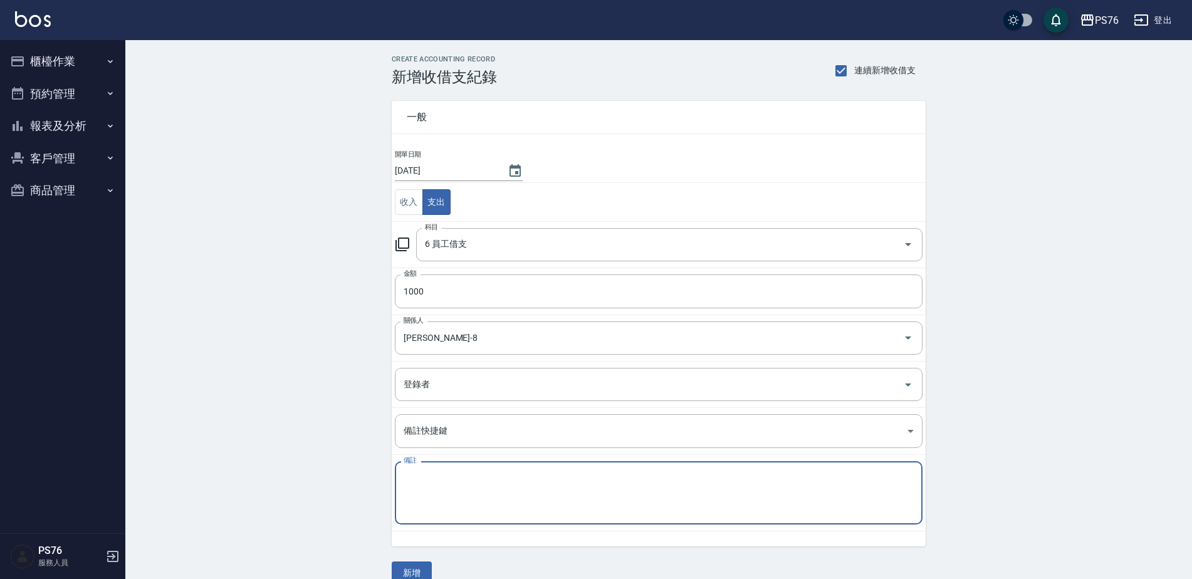
click at [459, 489] on textarea "備註" at bounding box center [659, 493] width 510 height 43
paste textarea "秋旅"
type textarea "秋旅"
click at [410, 565] on button "新增" at bounding box center [412, 572] width 40 height 23
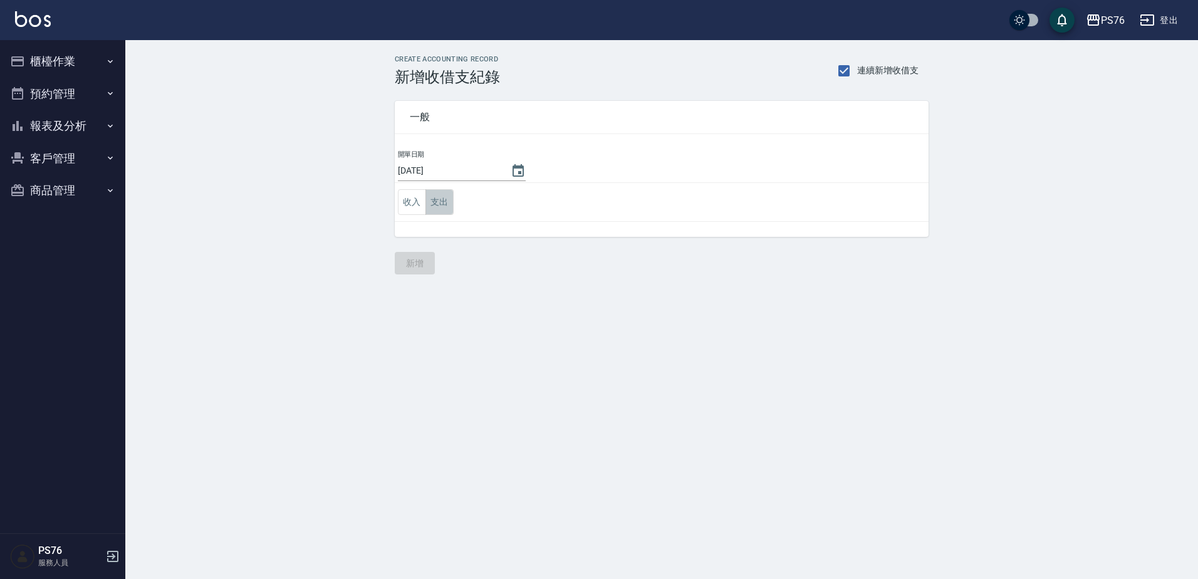
click at [444, 210] on button "支出" at bounding box center [439, 202] width 28 height 26
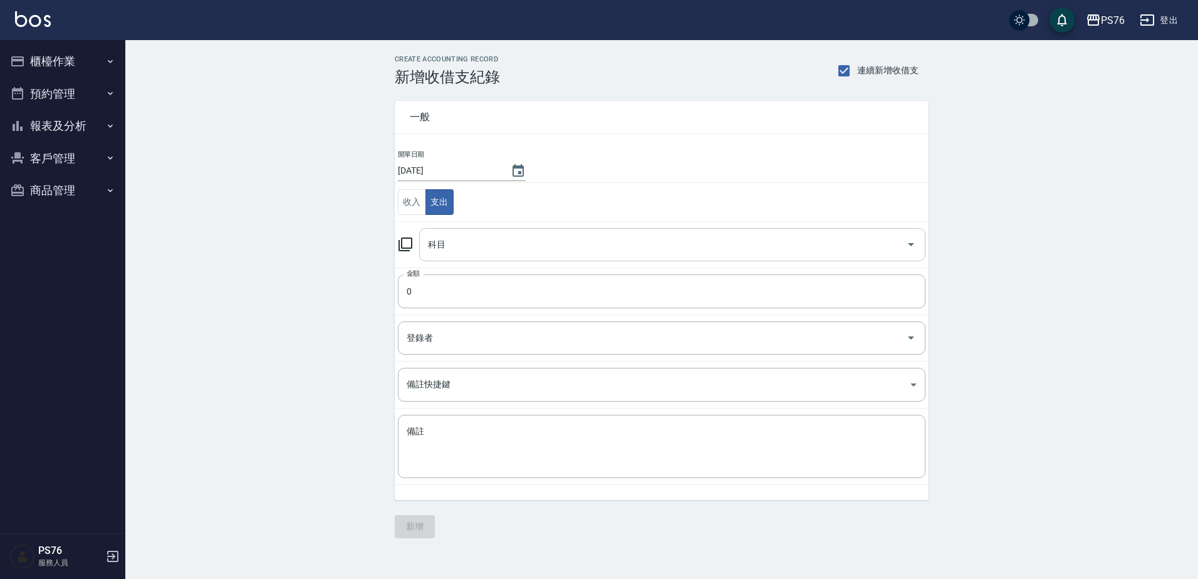
drag, startPoint x: 446, startPoint y: 216, endPoint x: 477, endPoint y: 259, distance: 53.4
click at [477, 259] on div "科目" at bounding box center [672, 244] width 506 height 33
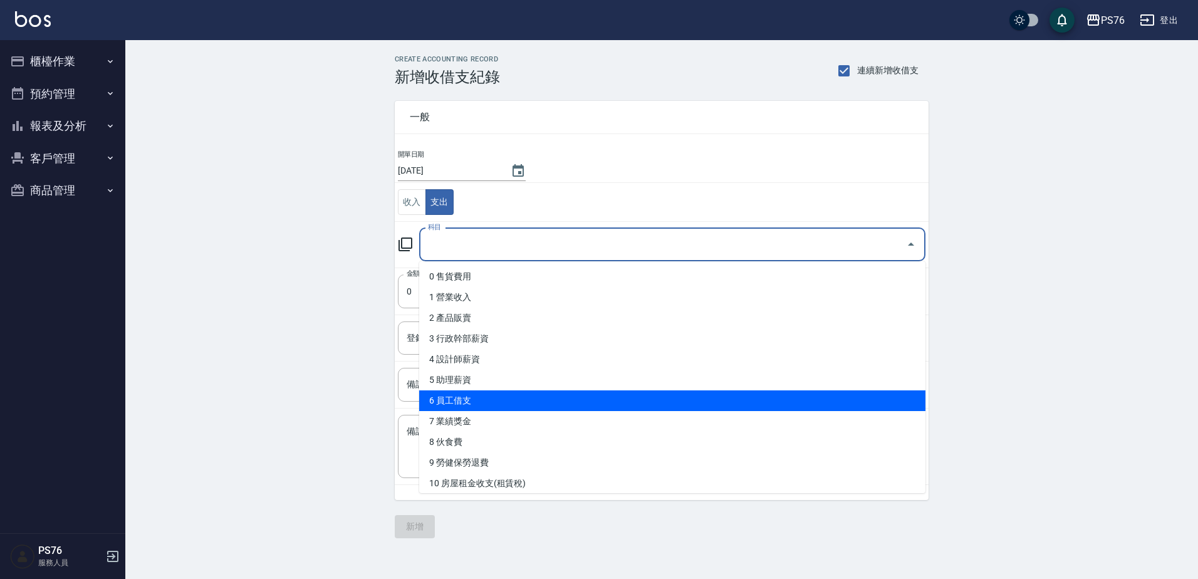
click at [491, 396] on li "6 員工借支" at bounding box center [672, 400] width 506 height 21
type input "6 員工借支"
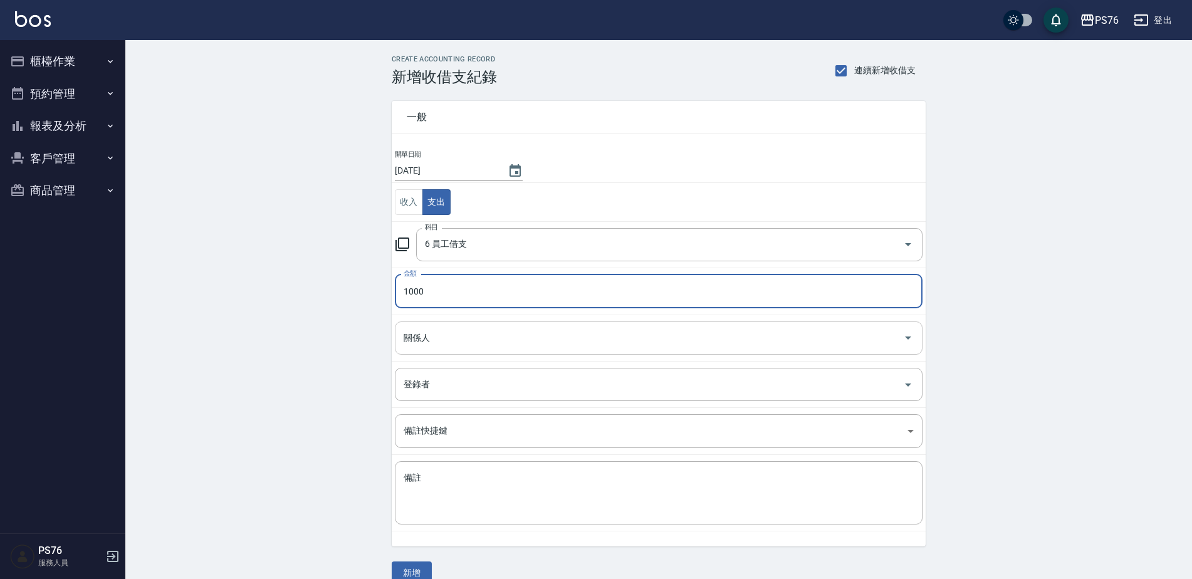
type input "1000"
click at [492, 344] on input "關係人" at bounding box center [649, 338] width 498 height 22
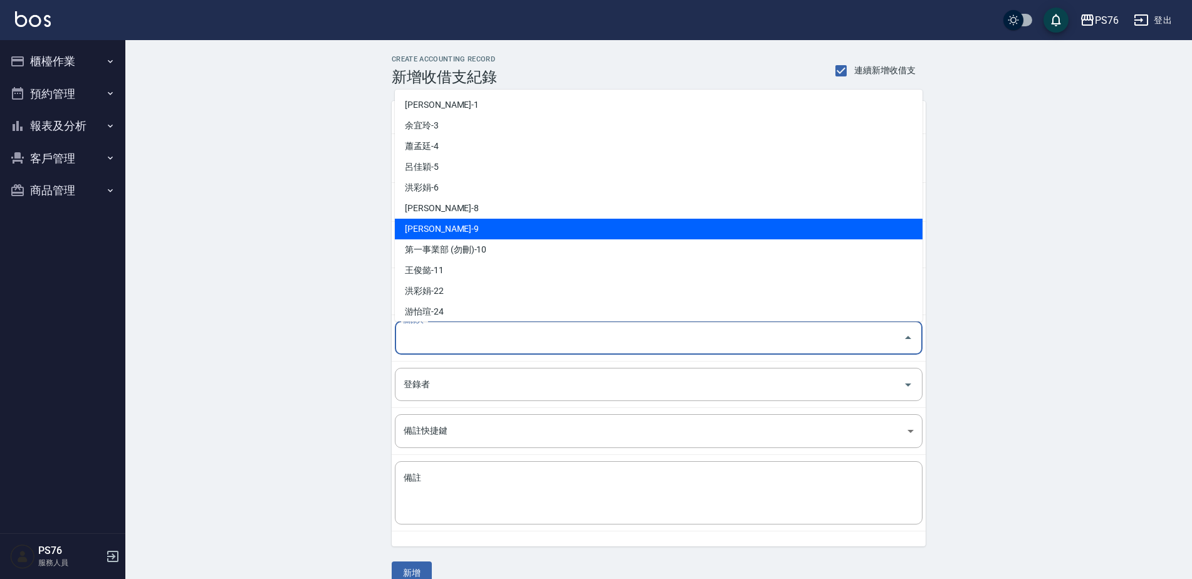
click at [460, 222] on li "[PERSON_NAME]-9" at bounding box center [659, 229] width 528 height 21
type input "[PERSON_NAME]-9"
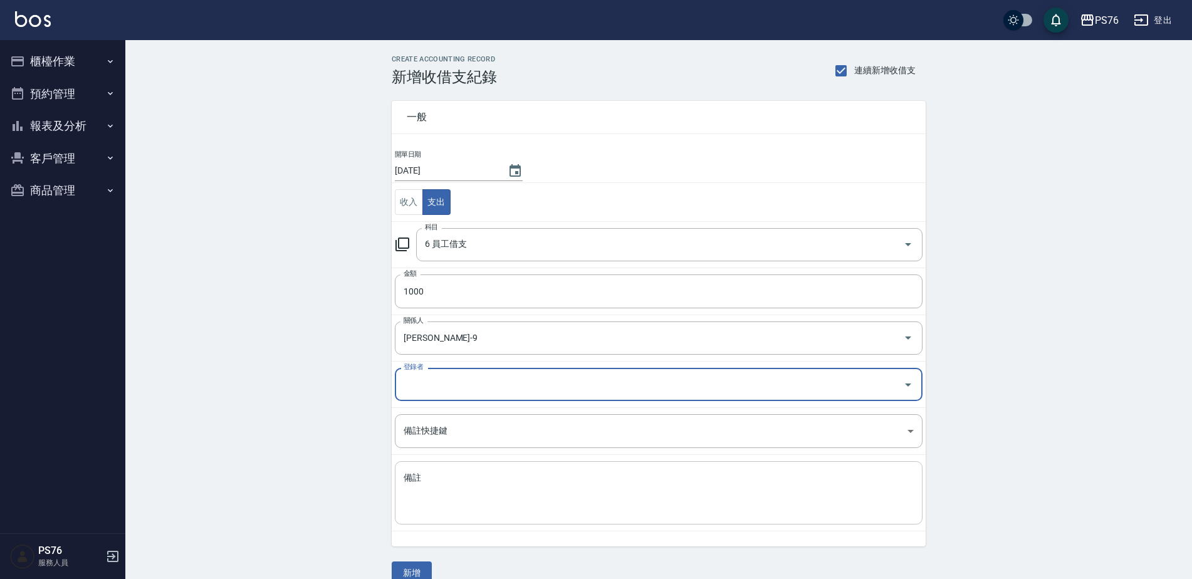
click at [502, 486] on textarea "備註" at bounding box center [659, 493] width 510 height 43
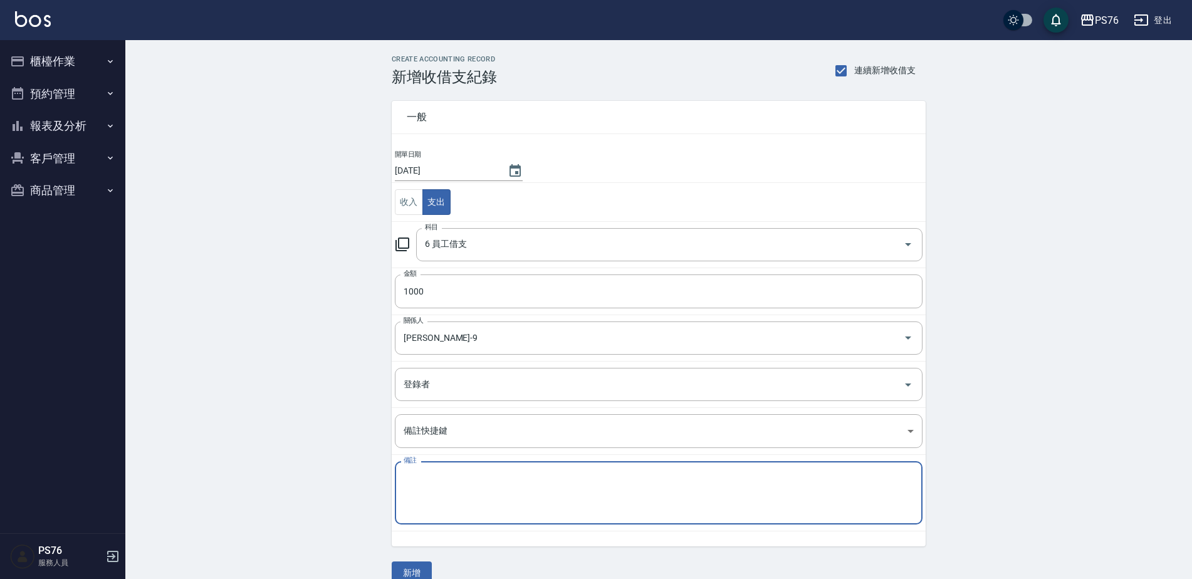
paste textarea "秋旅"
type textarea "秋旅"
click at [410, 570] on button "新增" at bounding box center [412, 572] width 40 height 23
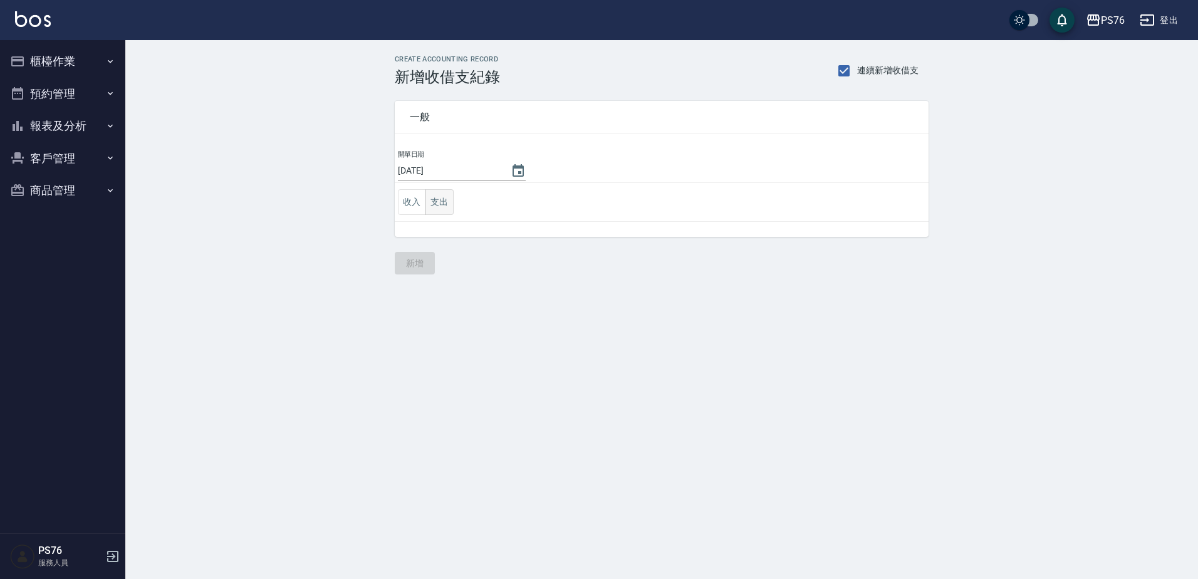
click at [447, 206] on button "支出" at bounding box center [439, 202] width 28 height 26
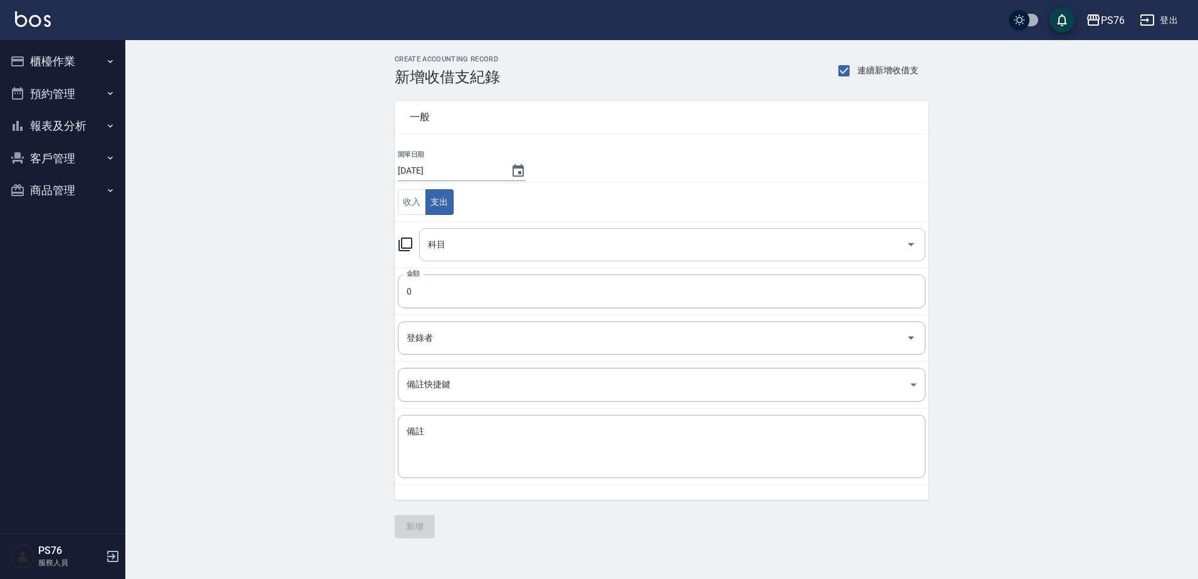
click at [463, 246] on input "科目" at bounding box center [663, 245] width 476 height 22
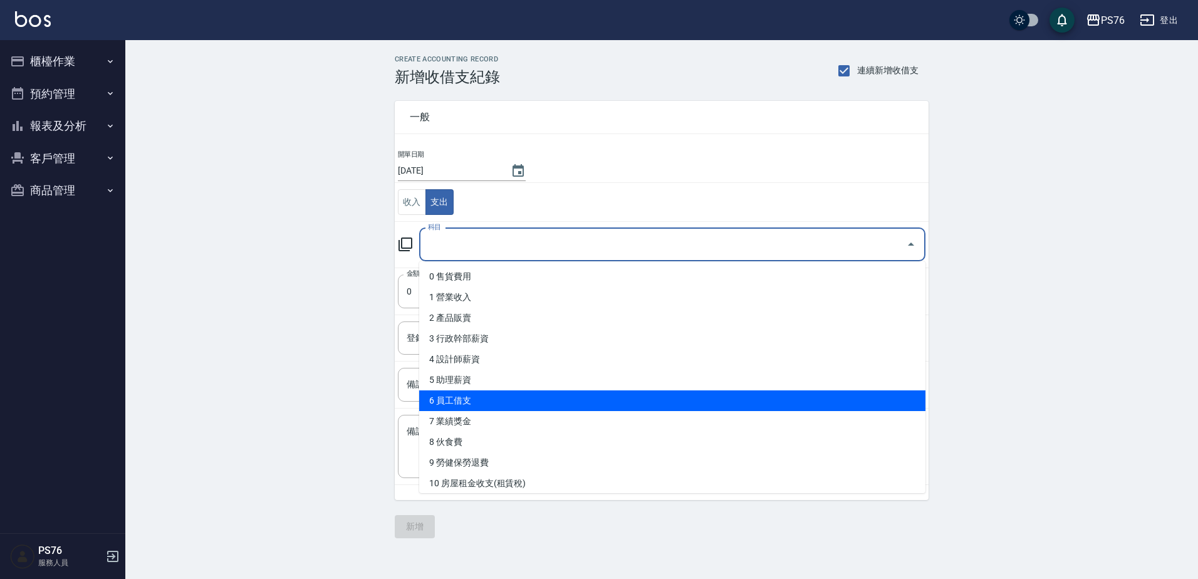
click at [479, 397] on li "6 員工借支" at bounding box center [672, 400] width 506 height 21
type input "6 員工借支"
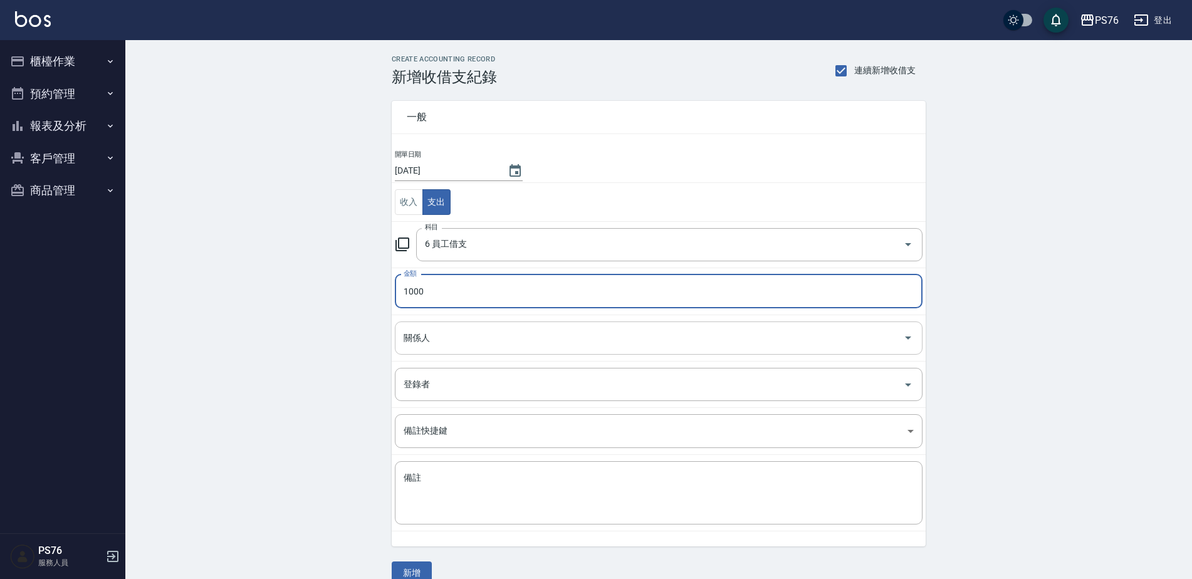
type input "1000"
click at [462, 332] on input "關係人" at bounding box center [649, 338] width 498 height 22
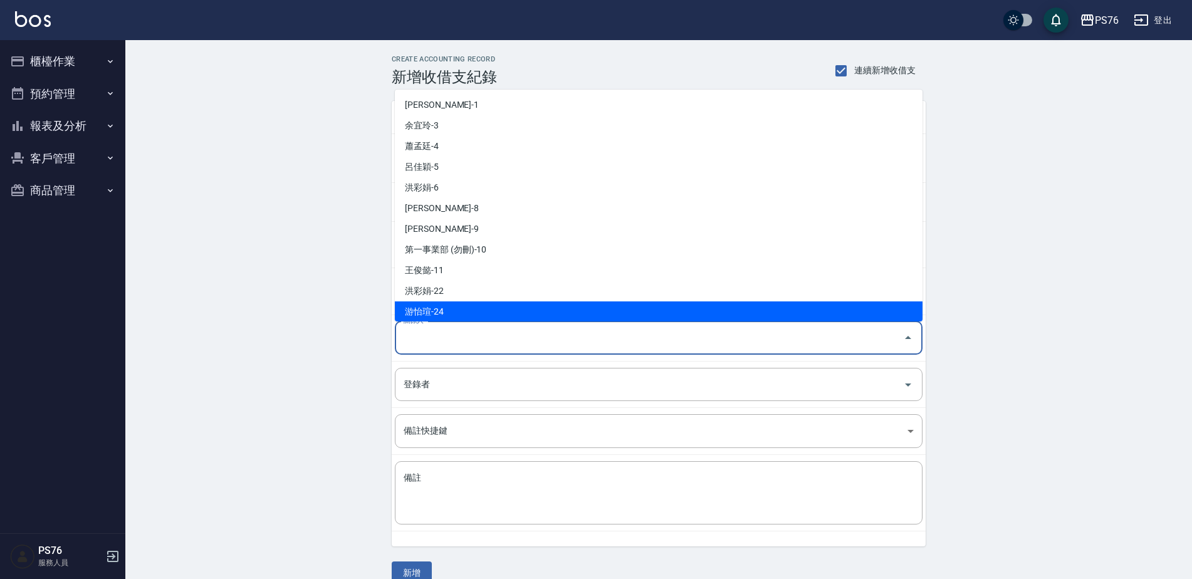
click at [466, 307] on li "游怡瑄-24" at bounding box center [659, 311] width 528 height 21
type input "游怡瑄-24"
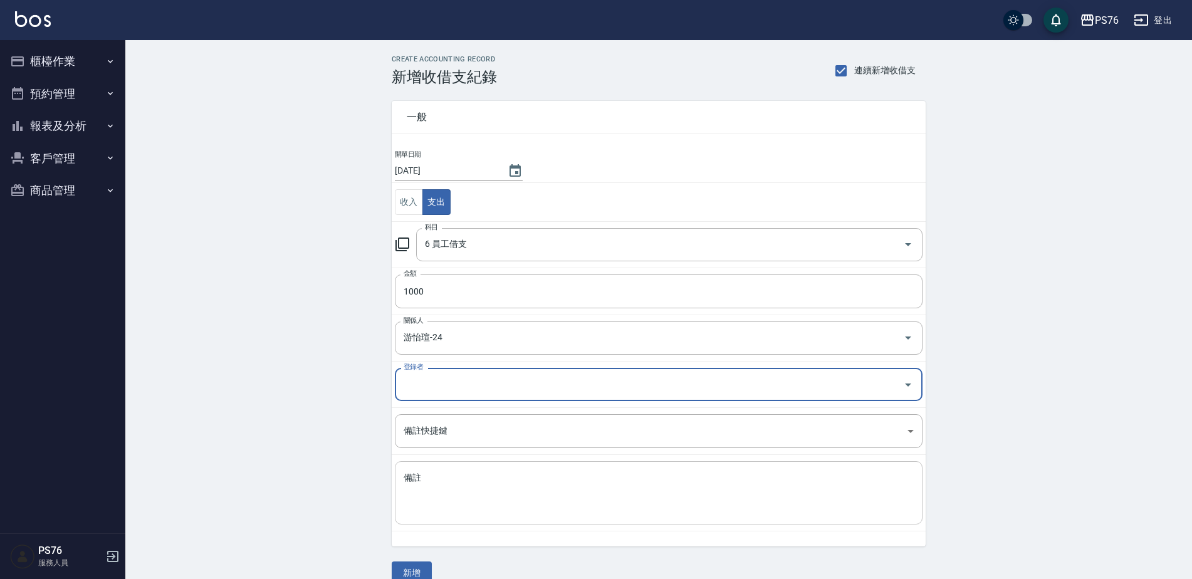
click at [462, 472] on textarea "備註" at bounding box center [659, 493] width 510 height 43
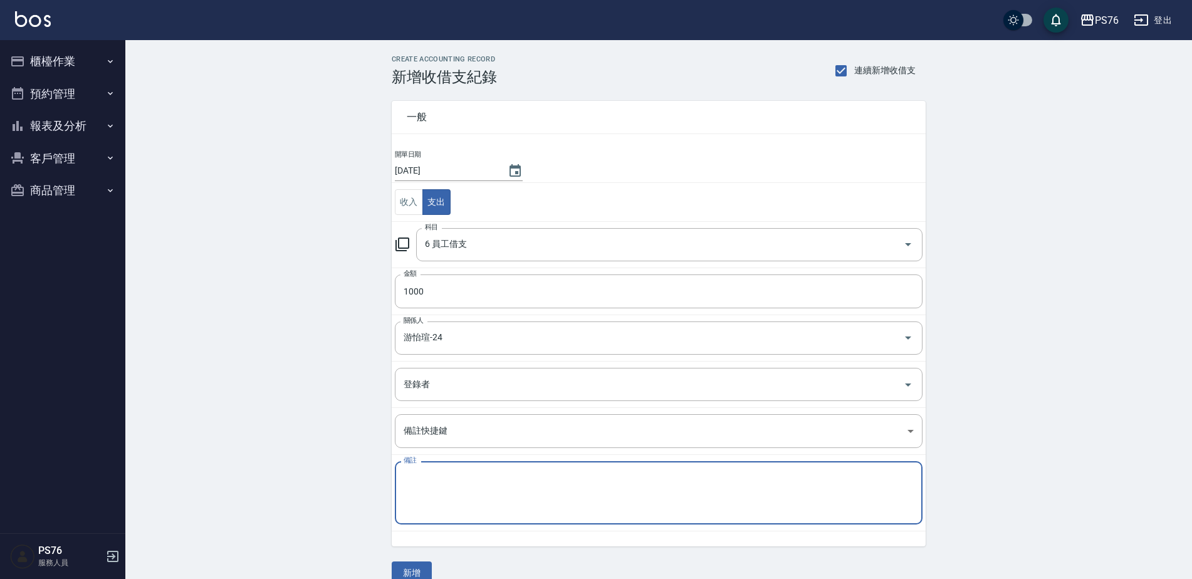
paste textarea "秋旅"
type textarea "秋旅"
click at [423, 573] on button "新增" at bounding box center [412, 572] width 40 height 23
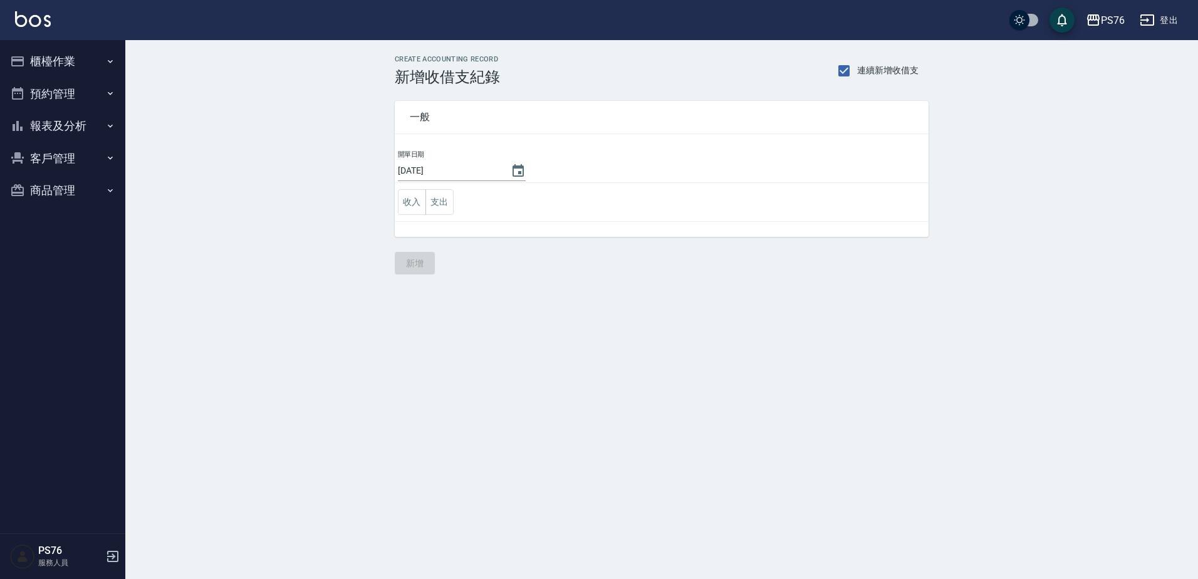
click at [452, 223] on div "開單日期 [DATE] 收入 支出" at bounding box center [662, 193] width 534 height 88
click at [444, 207] on button "支出" at bounding box center [439, 202] width 28 height 26
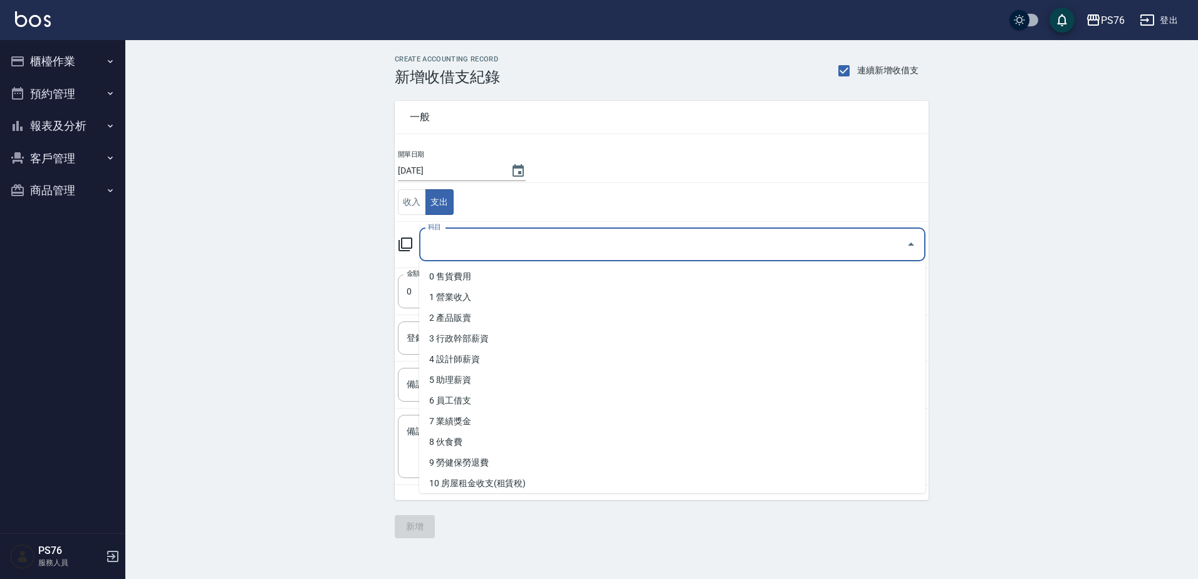
click at [462, 238] on input "科目" at bounding box center [663, 245] width 476 height 22
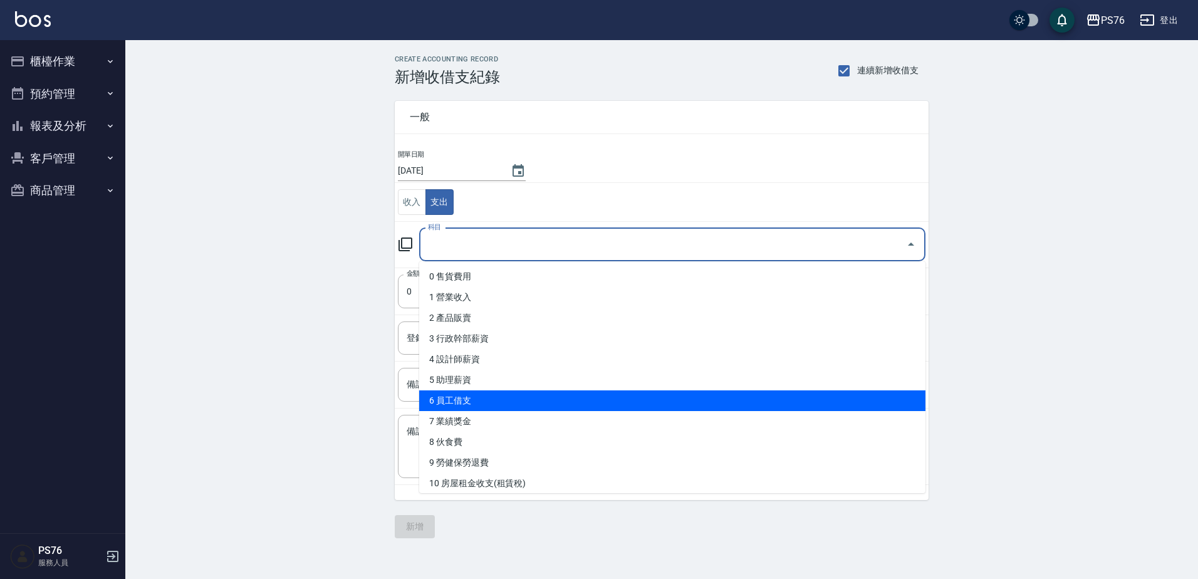
click at [482, 402] on li "6 員工借支" at bounding box center [672, 400] width 506 height 21
type input "6 員工借支"
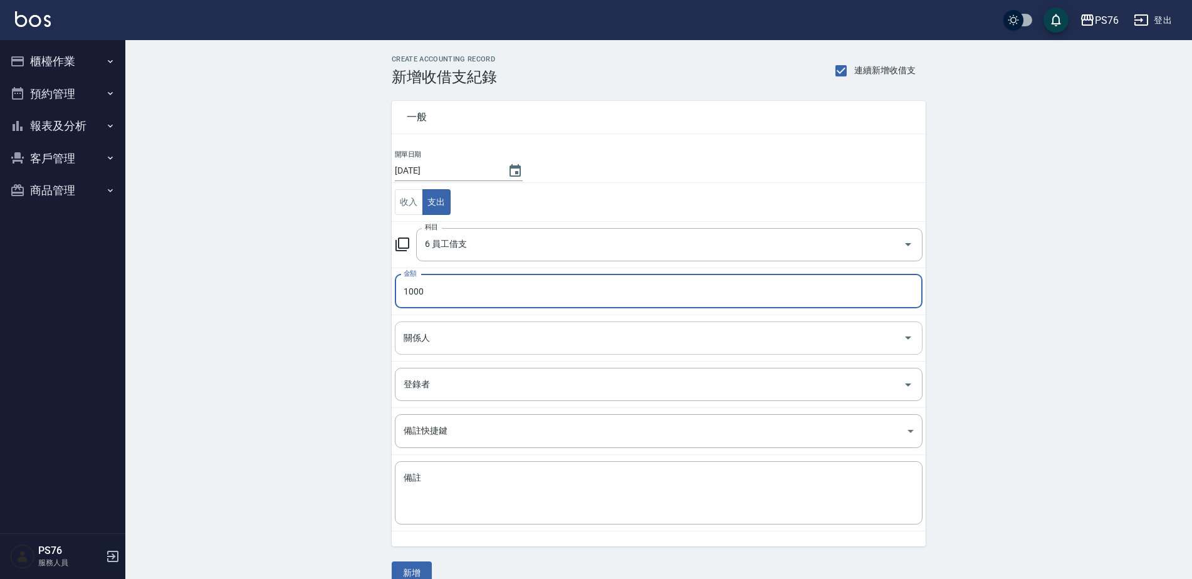
click at [449, 349] on div "關係人" at bounding box center [659, 337] width 528 height 33
type input "1000"
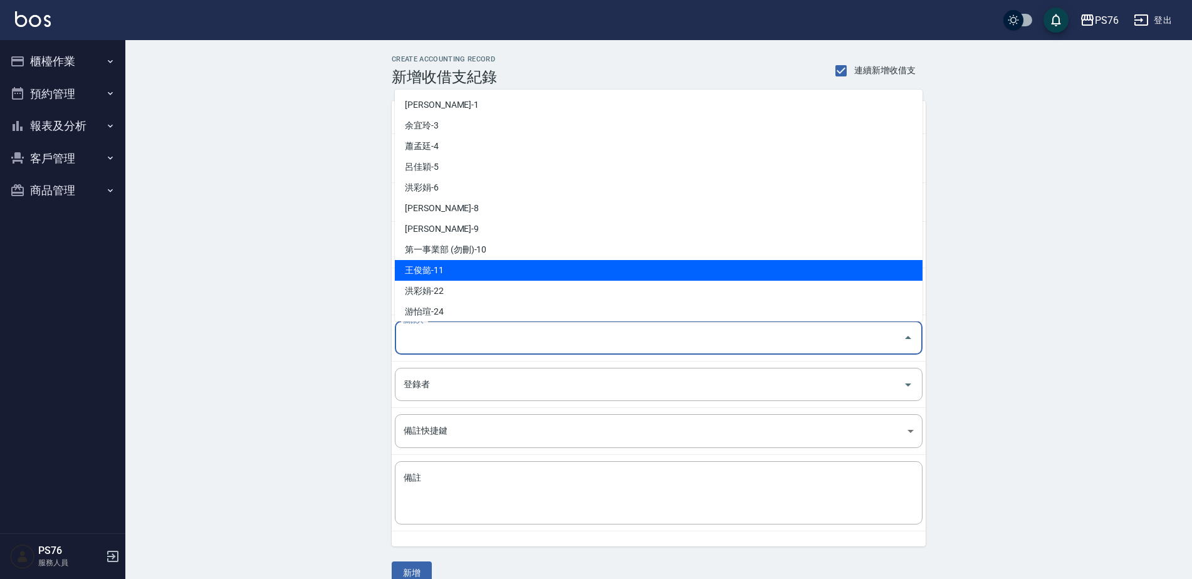
scroll to position [63, 0]
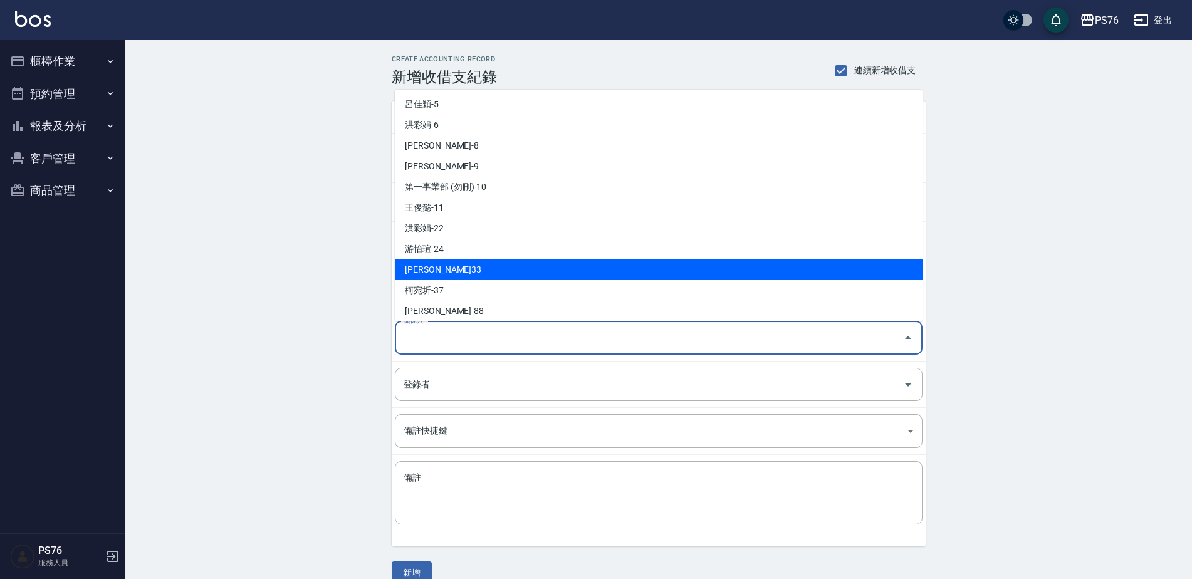
click at [456, 271] on li "[PERSON_NAME]33" at bounding box center [659, 269] width 528 height 21
type input "[PERSON_NAME]33"
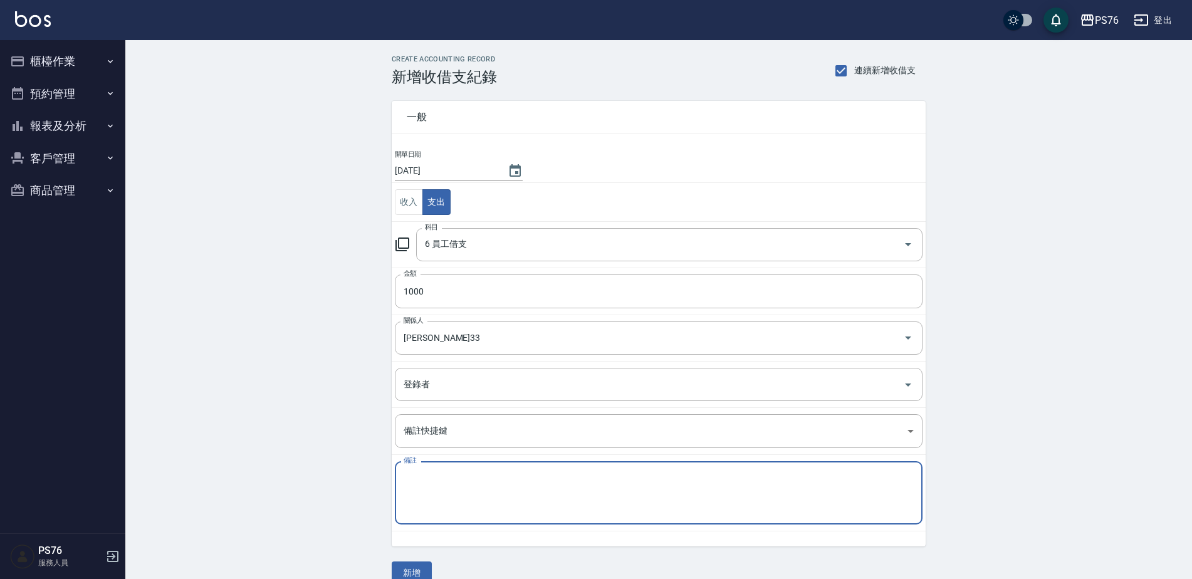
click at [463, 499] on textarea "備註" at bounding box center [659, 493] width 510 height 43
paste textarea "秋旅"
type textarea "秋旅"
click at [425, 566] on button "新增" at bounding box center [412, 572] width 40 height 23
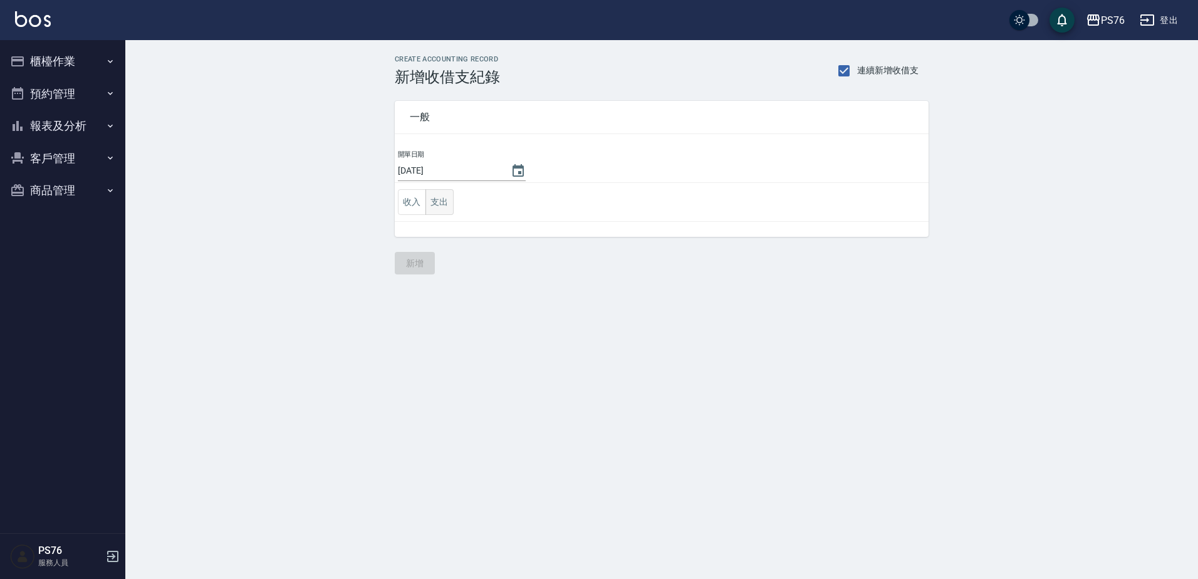
click at [442, 201] on button "支出" at bounding box center [439, 202] width 28 height 26
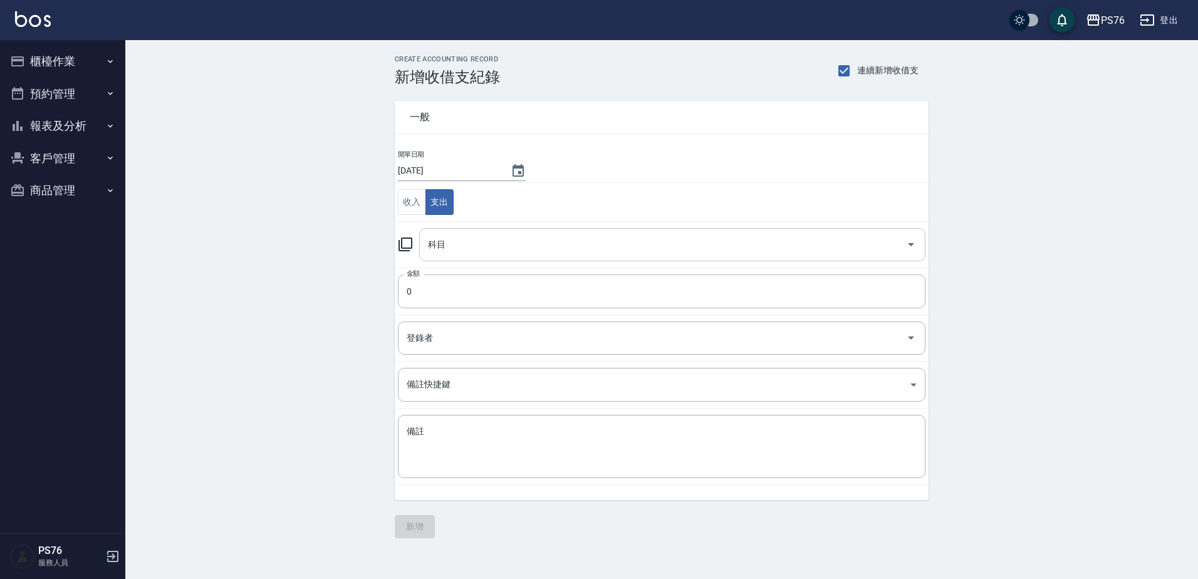
click at [469, 237] on input "科目" at bounding box center [663, 245] width 476 height 22
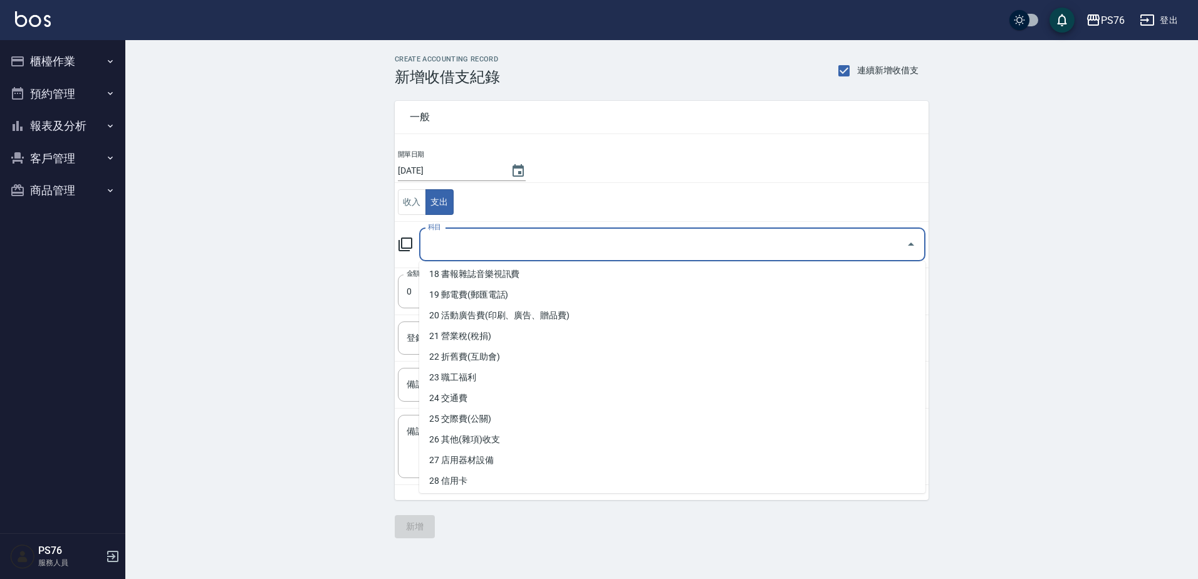
scroll to position [376, 0]
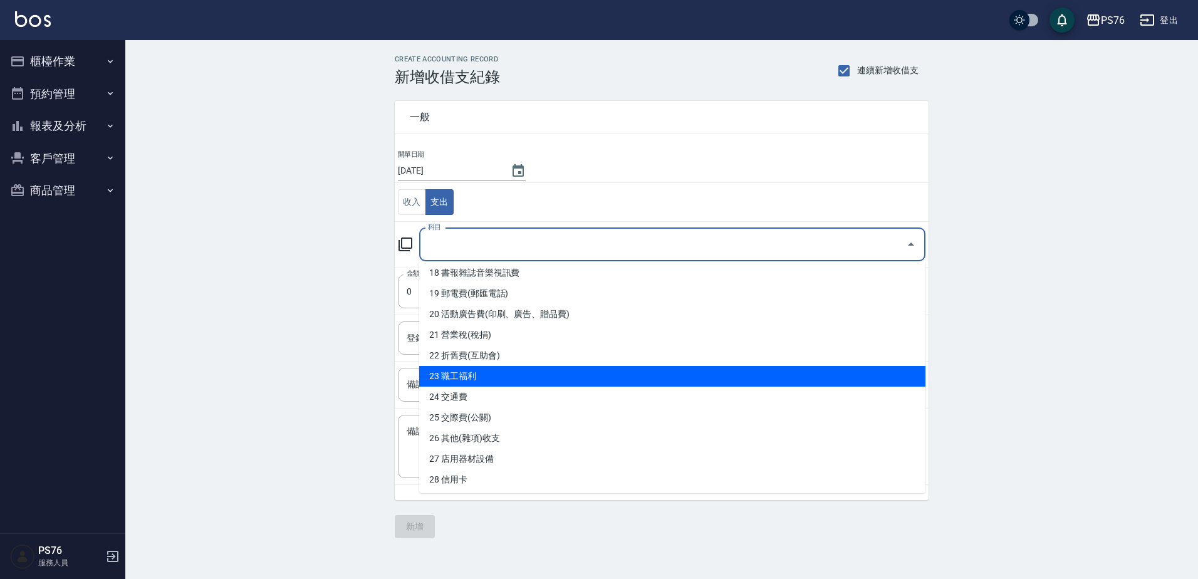
click at [518, 372] on li "23 職工福利" at bounding box center [672, 376] width 506 height 21
type input "23 職工福利"
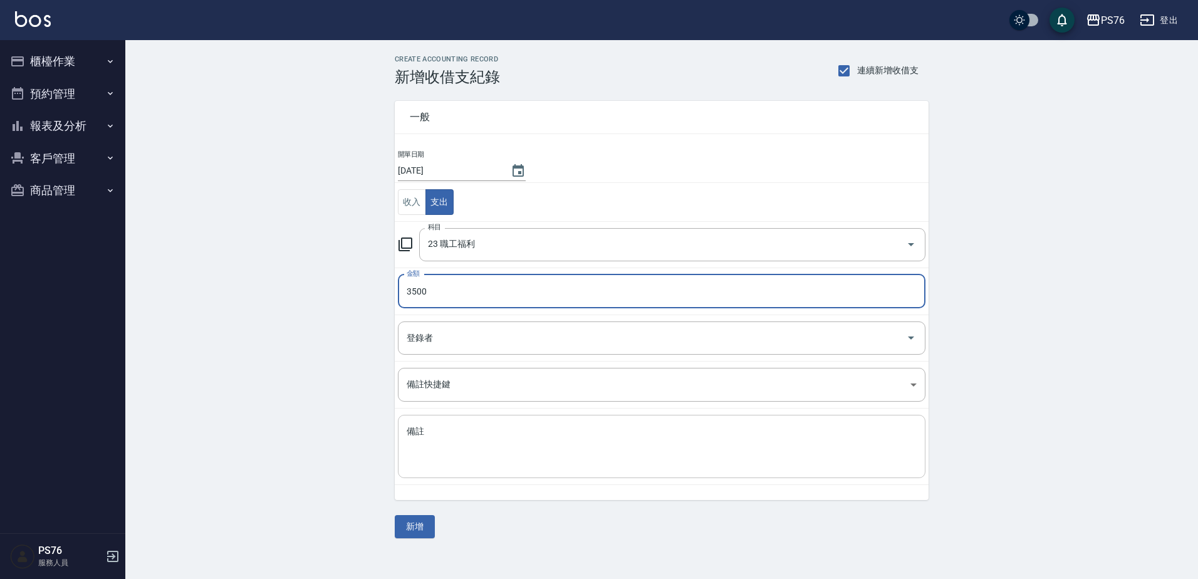
type input "3500"
click at [538, 464] on textarea "備註" at bounding box center [662, 446] width 510 height 43
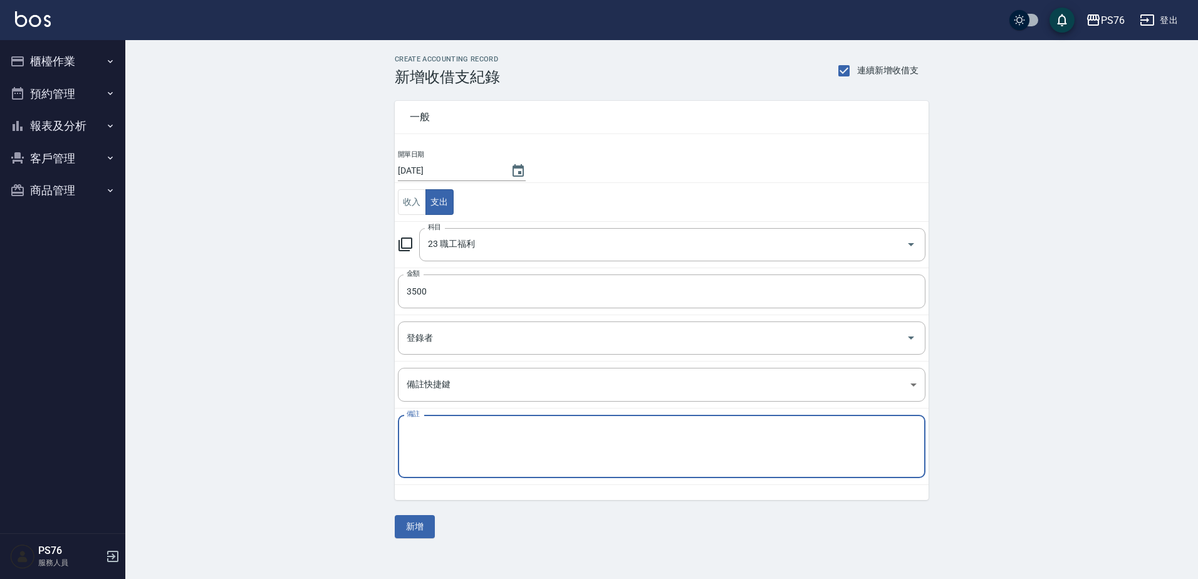
type textarea "f"
paste textarea "秋旅"
type textarea "秋旅"
click at [413, 520] on button "新增" at bounding box center [415, 526] width 40 height 23
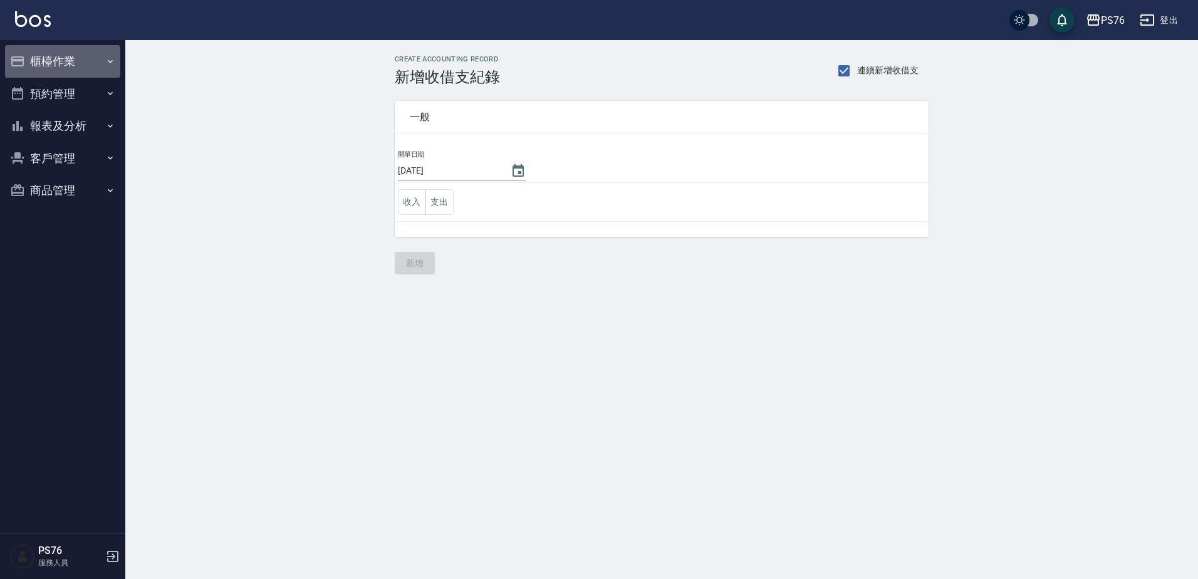
click at [81, 66] on button "櫃檯作業" at bounding box center [62, 61] width 115 height 33
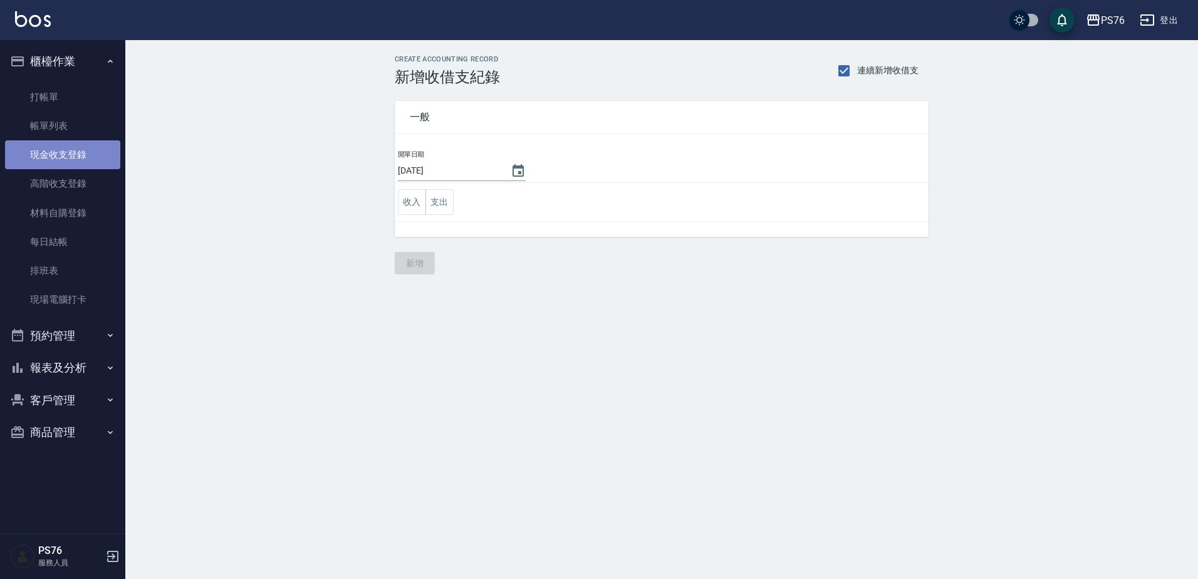
click at [77, 145] on link "現金收支登錄" at bounding box center [62, 154] width 115 height 29
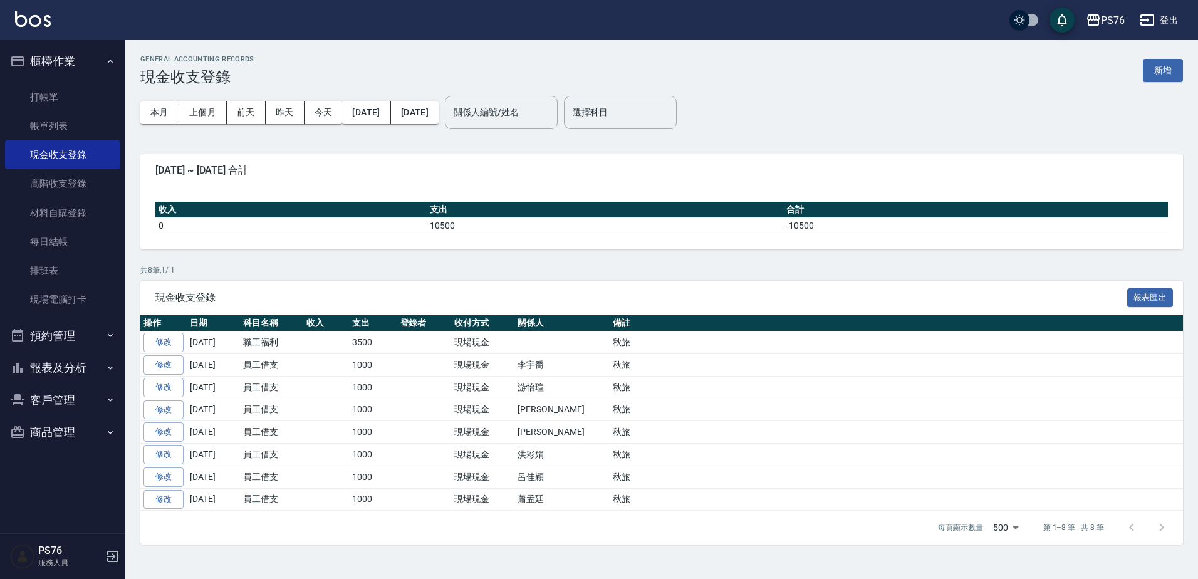
click at [91, 69] on button "櫃檯作業" at bounding box center [62, 61] width 115 height 33
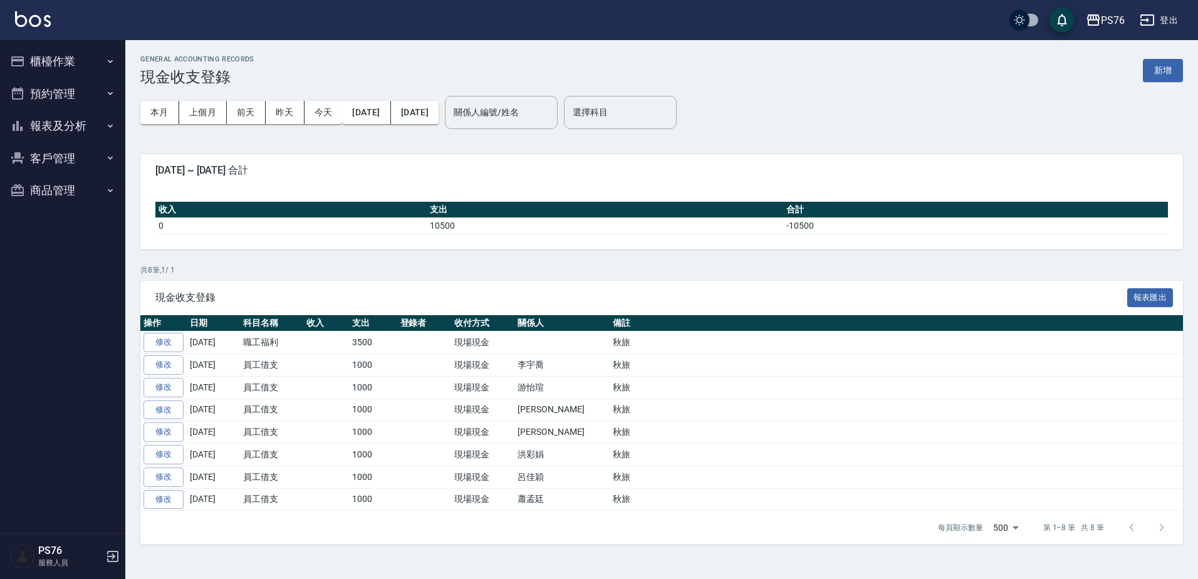
click at [86, 67] on button "櫃檯作業" at bounding box center [62, 61] width 115 height 33
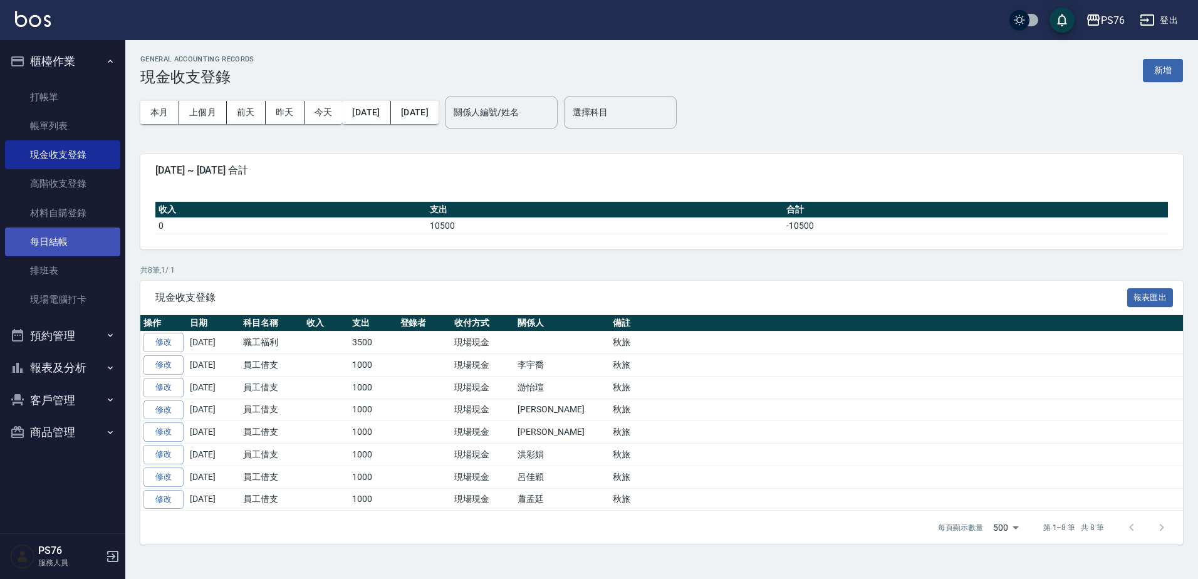
click at [81, 240] on link "每日結帳" at bounding box center [62, 241] width 115 height 29
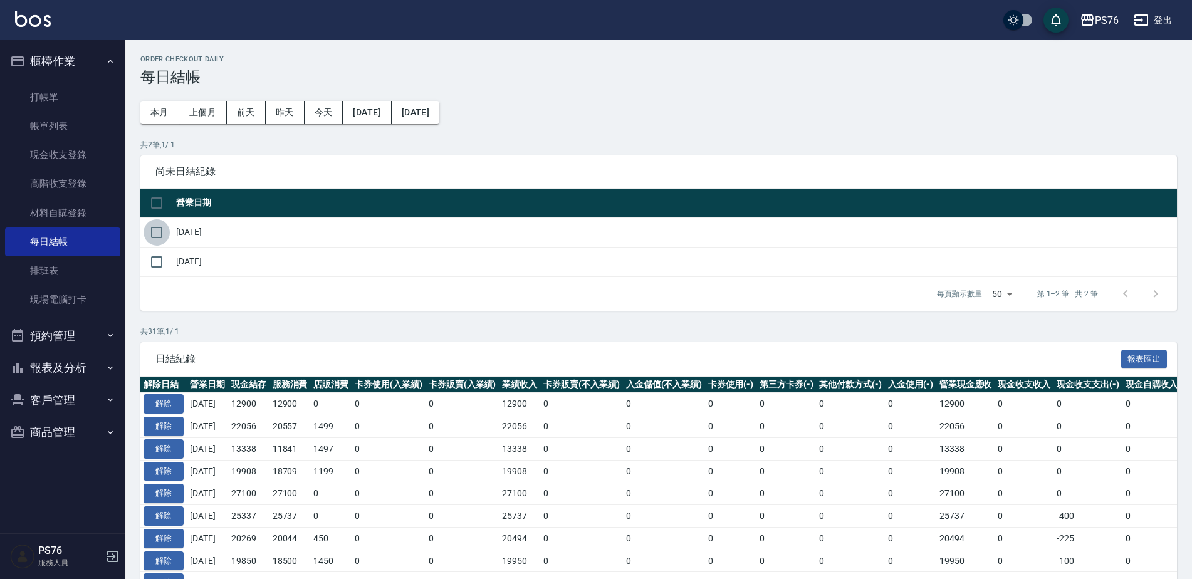
click at [154, 229] on input "checkbox" at bounding box center [157, 232] width 26 height 26
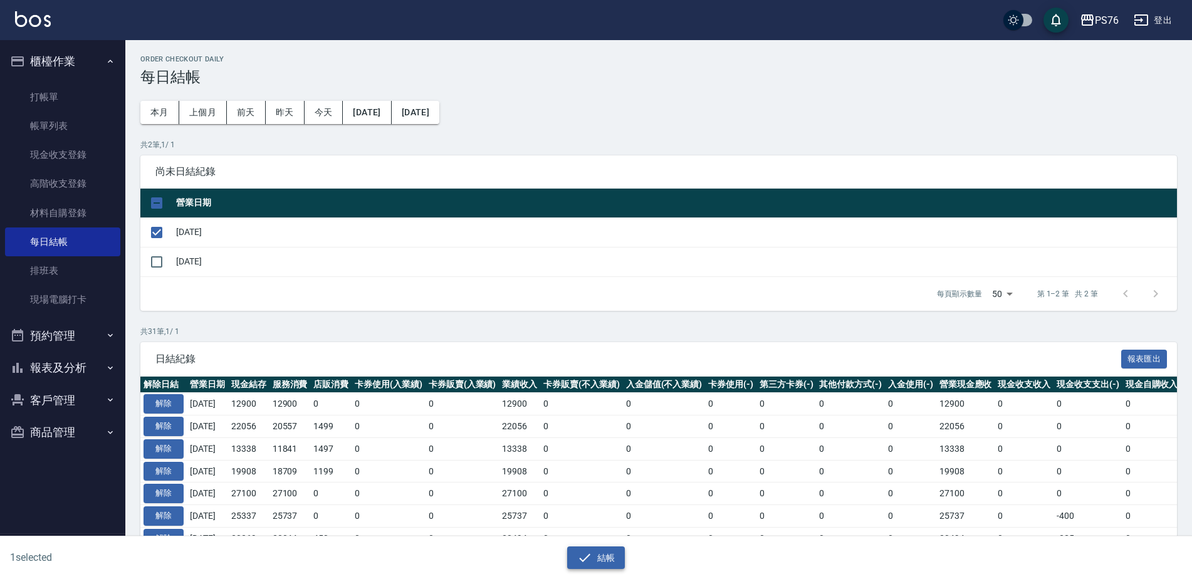
click at [607, 551] on button "結帳" at bounding box center [596, 557] width 58 height 23
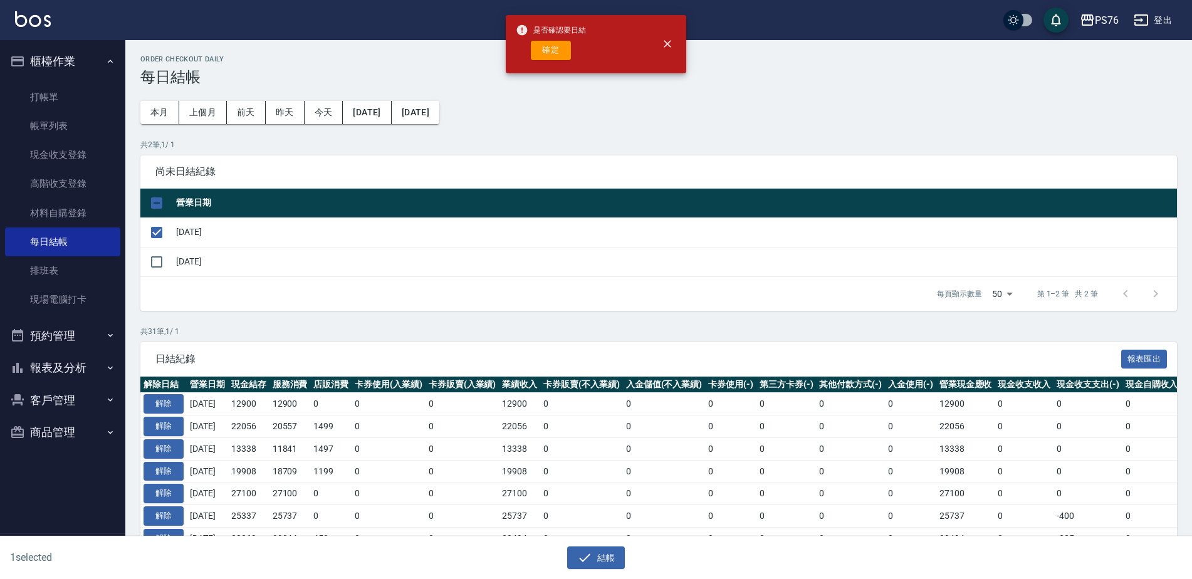
drag, startPoint x: 560, startPoint y: 68, endPoint x: 558, endPoint y: 55, distance: 13.9
click at [560, 68] on div "是否確認要日結 確定" at bounding box center [551, 44] width 70 height 51
drag, startPoint x: 558, startPoint y: 53, endPoint x: 541, endPoint y: 78, distance: 30.1
click at [558, 53] on button "確定" at bounding box center [551, 50] width 40 height 19
checkbox input "false"
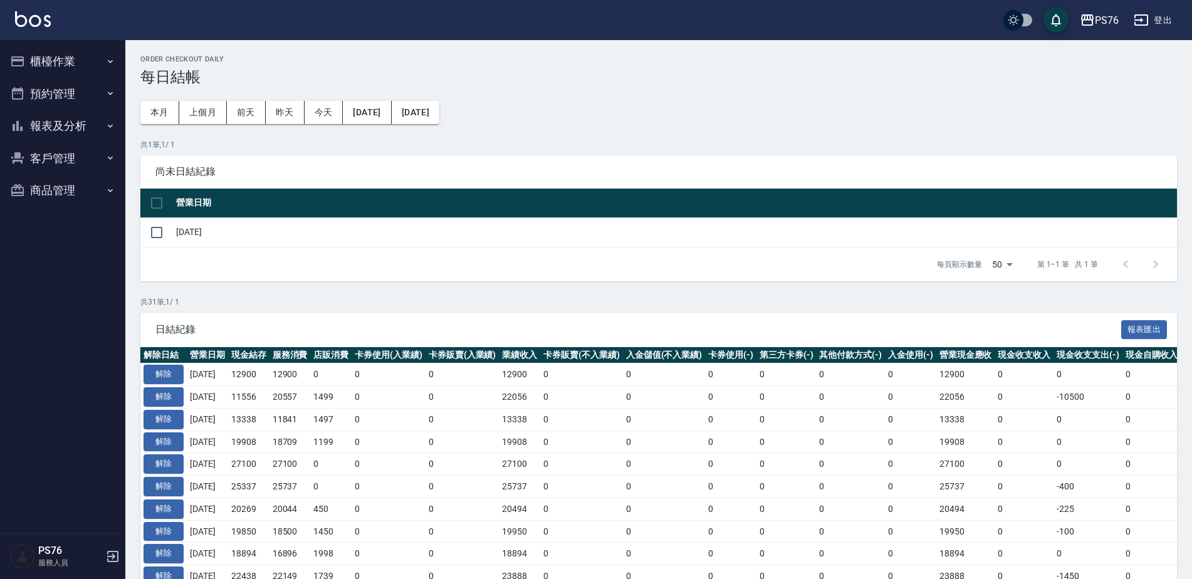
scroll to position [63, 0]
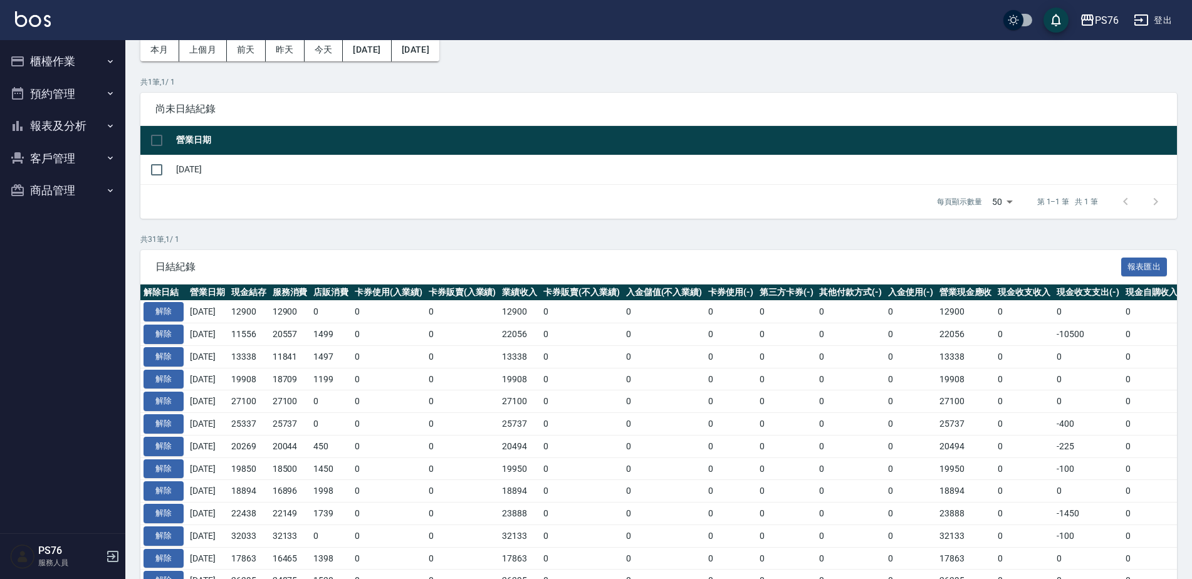
click at [67, 133] on button "報表及分析" at bounding box center [62, 126] width 115 height 33
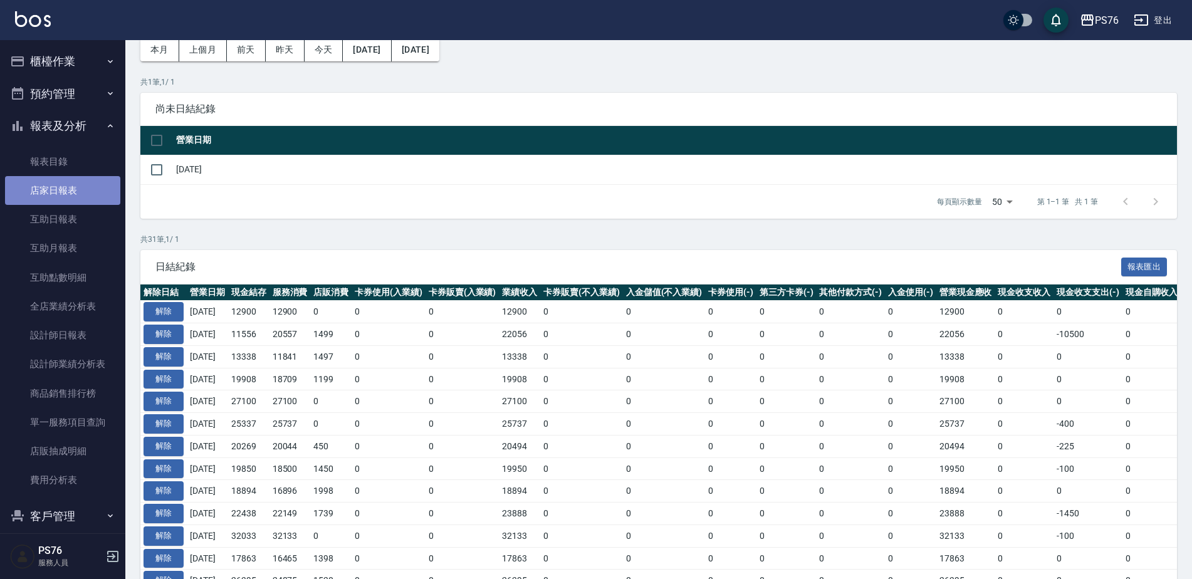
click at [76, 199] on link "店家日報表" at bounding box center [62, 190] width 115 height 29
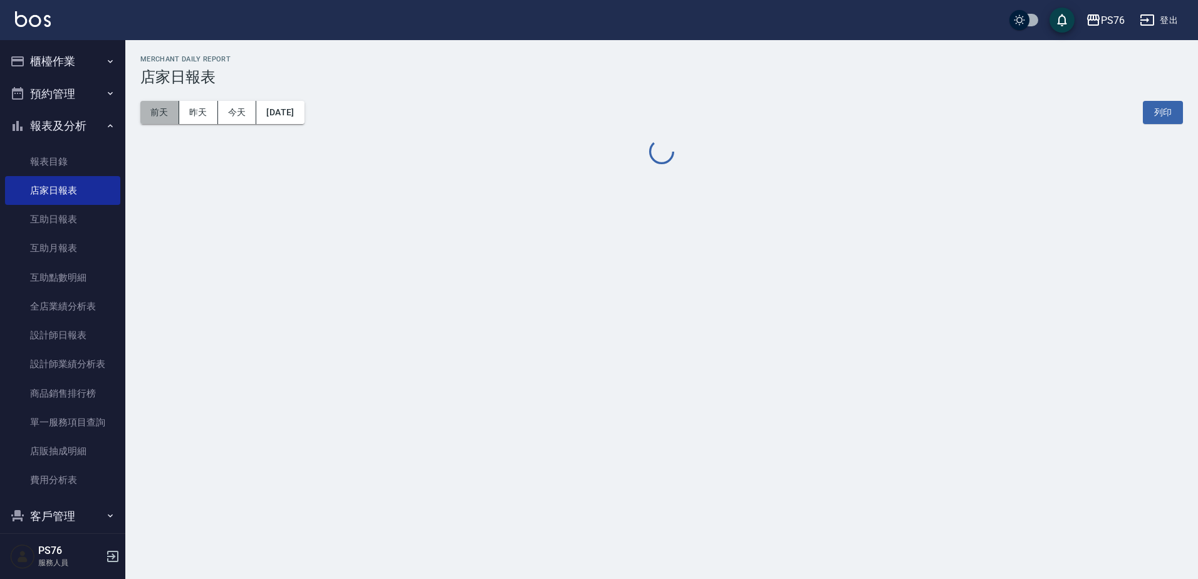
click at [175, 112] on button "前天" at bounding box center [159, 112] width 39 height 23
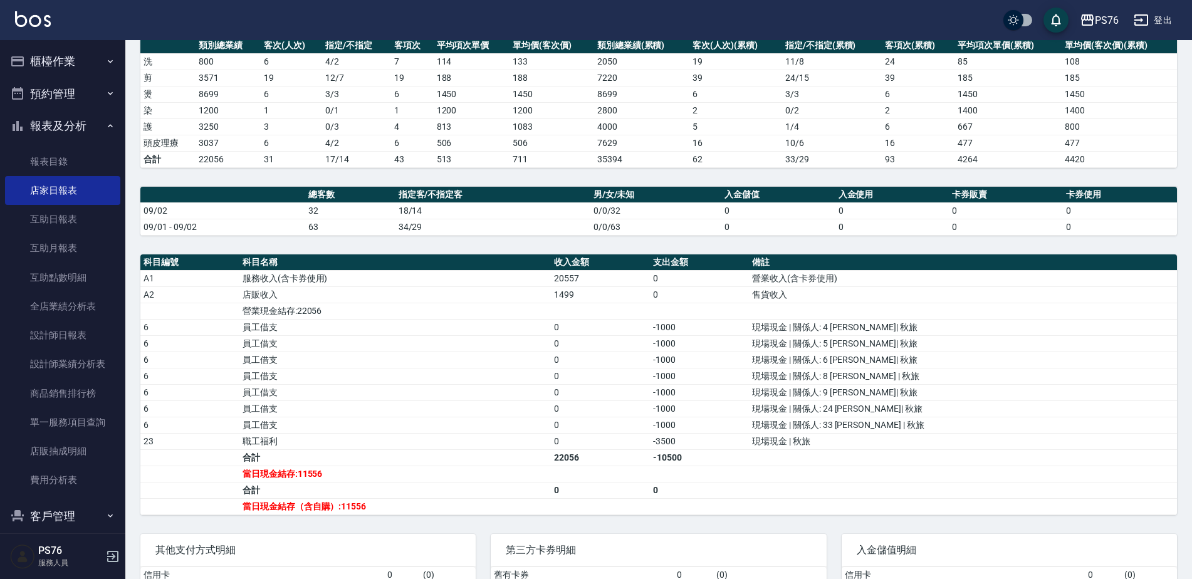
scroll to position [188, 0]
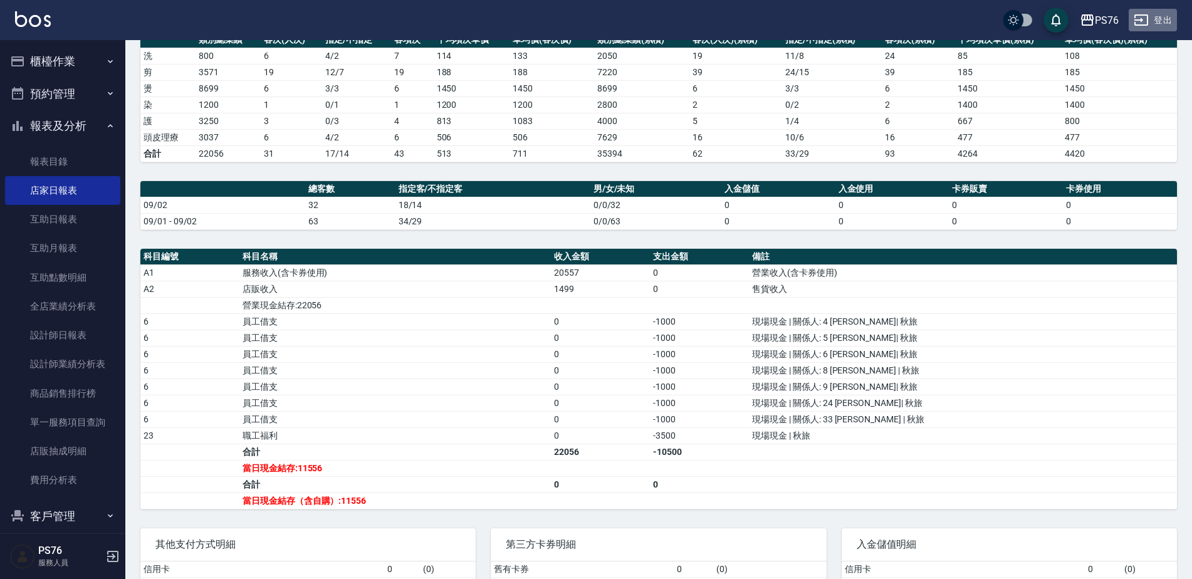
click at [1158, 28] on button "登出" at bounding box center [1153, 20] width 48 height 23
